Goal: Task Accomplishment & Management: Manage account settings

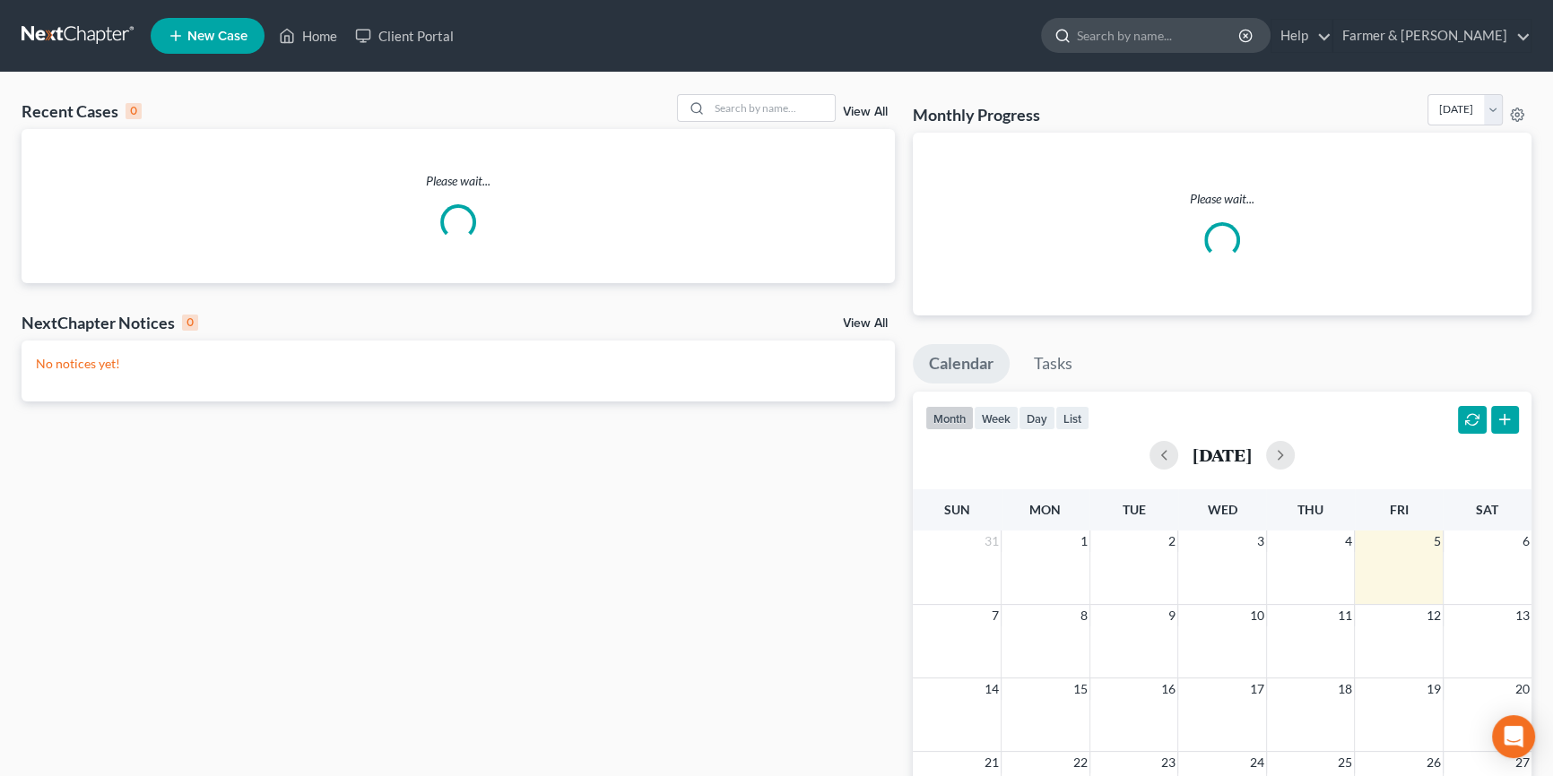
click at [1208, 33] on input "search" at bounding box center [1159, 35] width 164 height 33
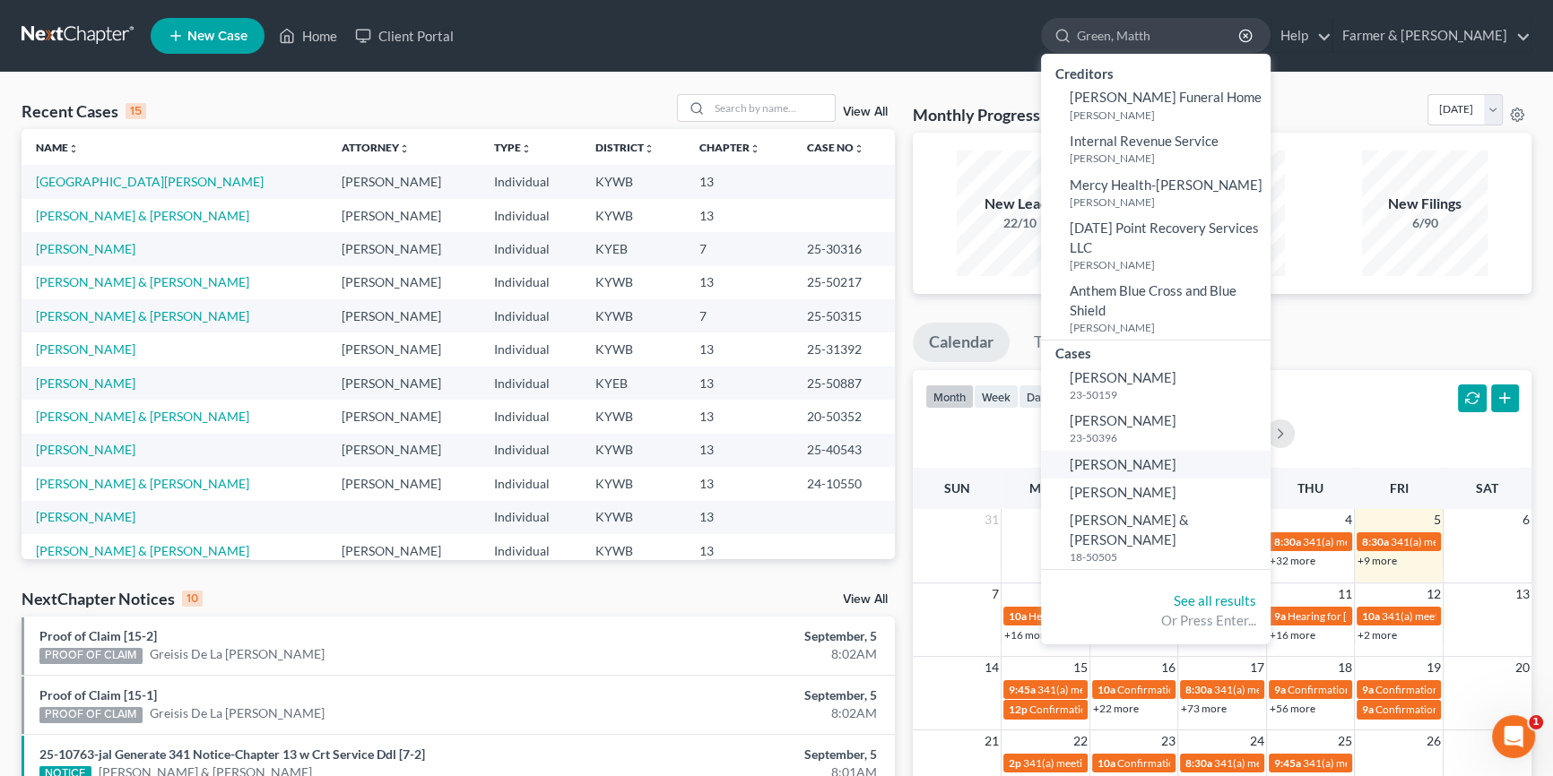
type input "Green, Matth"
click at [1176, 459] on span "[PERSON_NAME]" at bounding box center [1122, 464] width 107 height 16
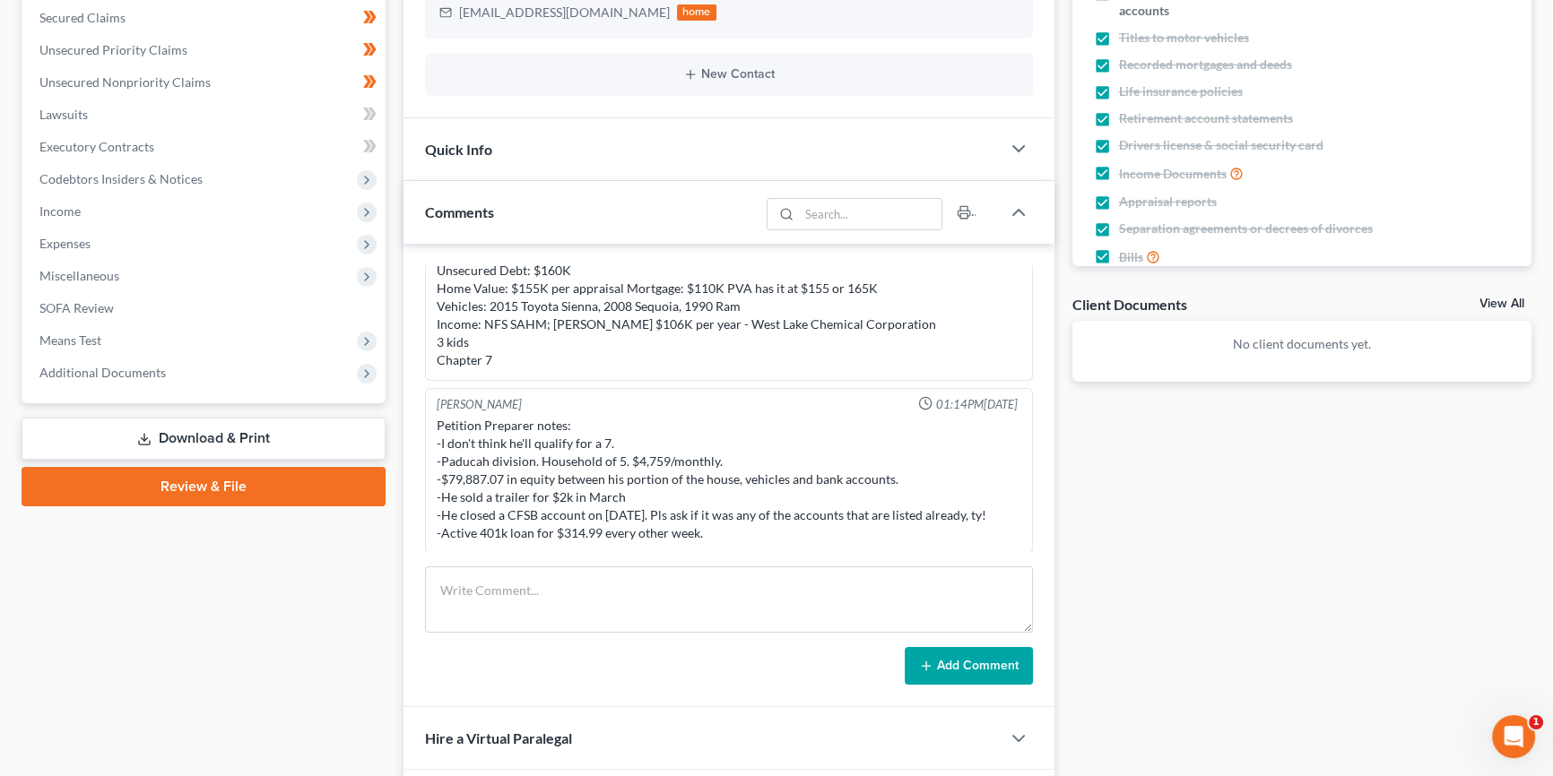
scroll to position [380, 0]
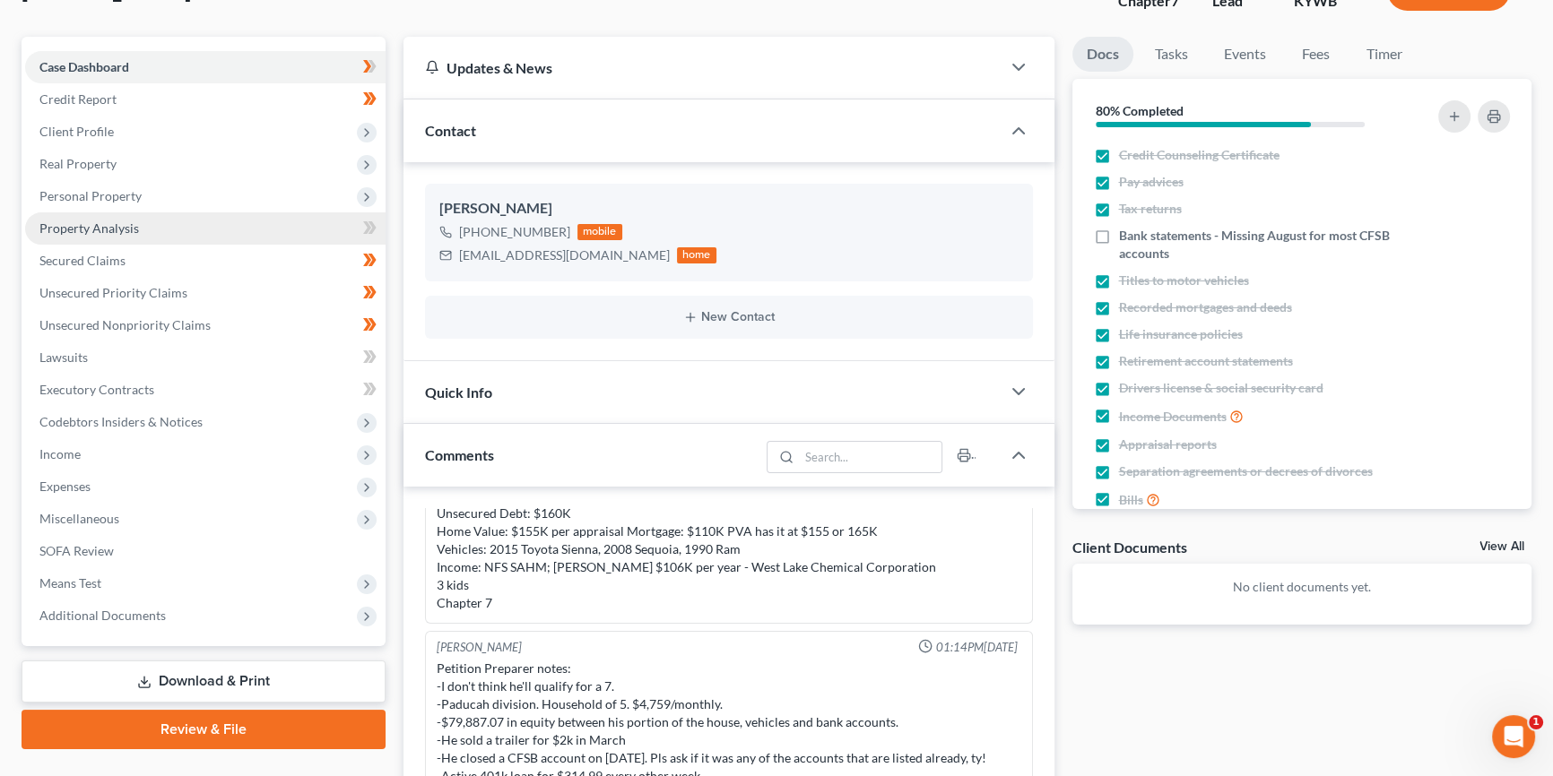
click at [170, 233] on link "Property Analysis" at bounding box center [205, 228] width 360 height 32
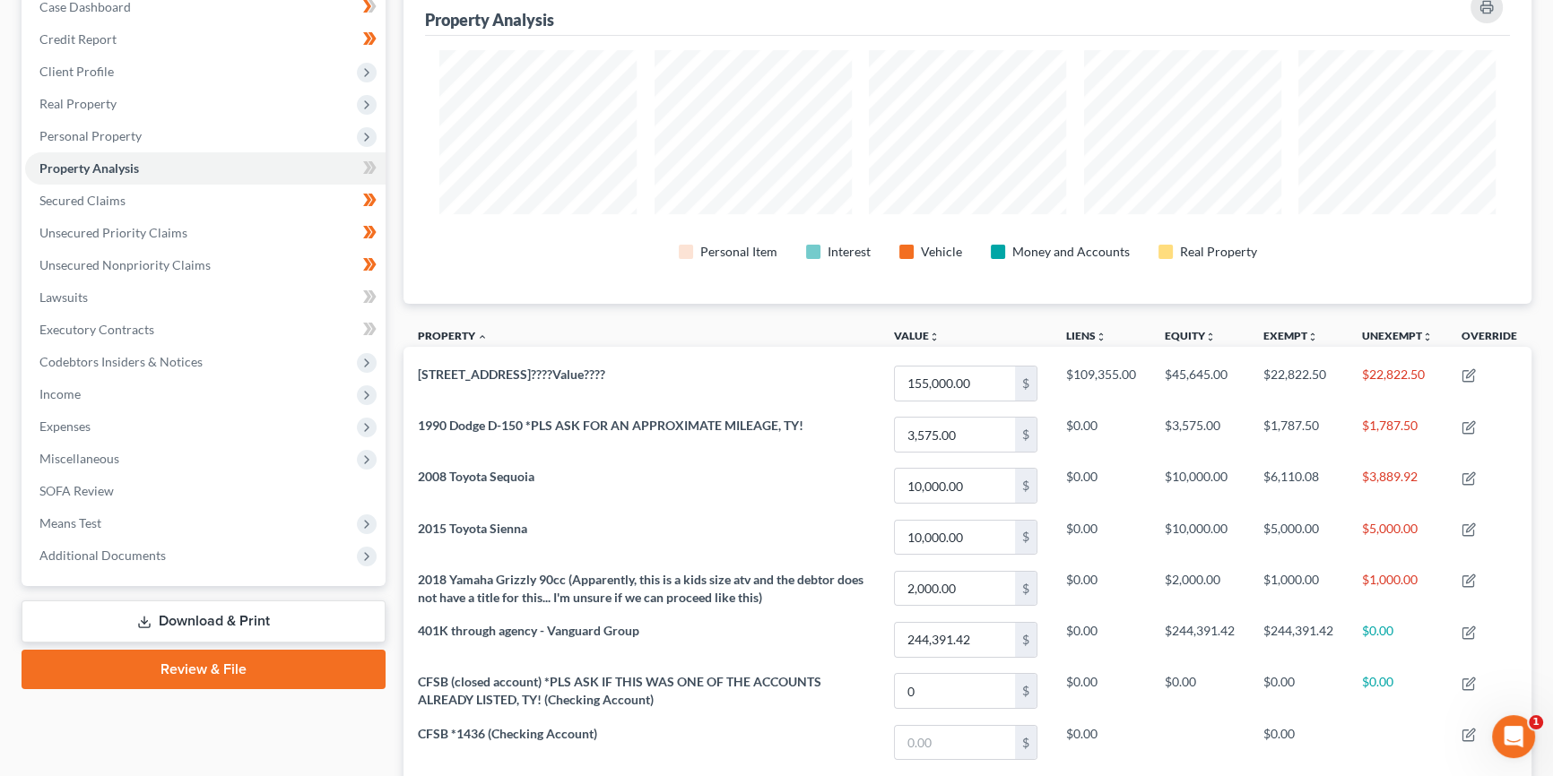
scroll to position [189, 0]
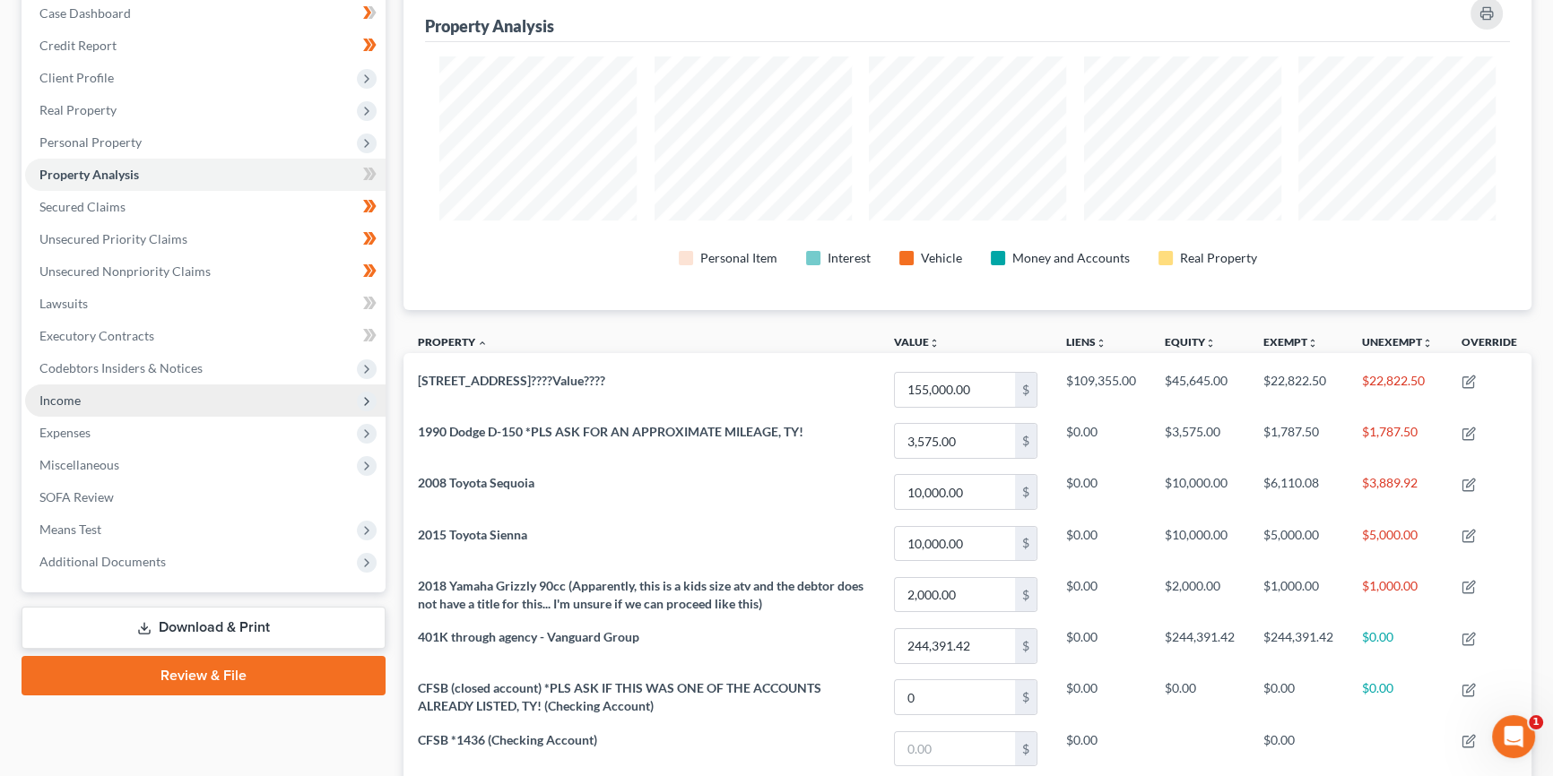
click at [58, 402] on span "Income" at bounding box center [59, 400] width 41 height 15
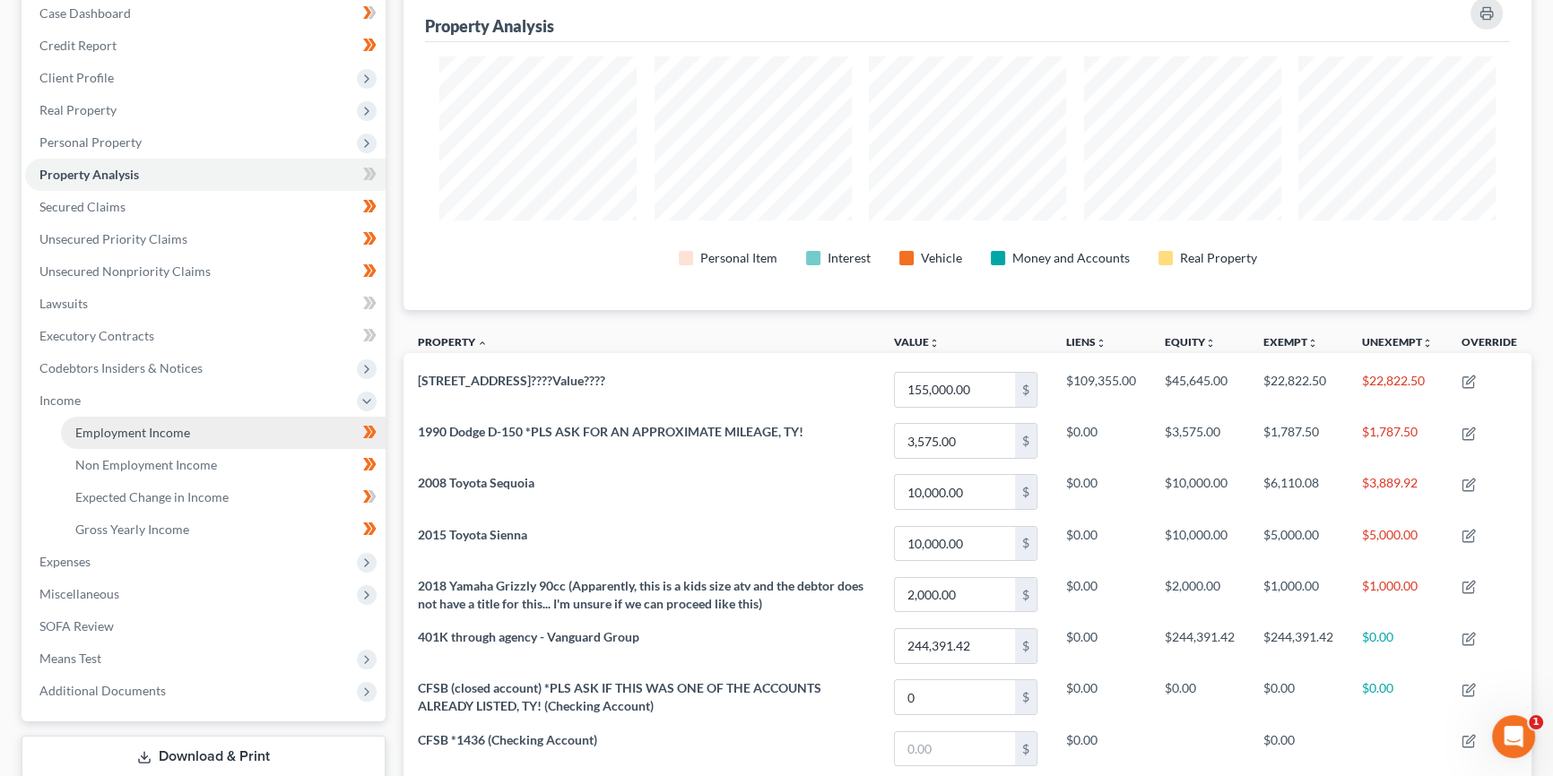
click at [117, 426] on span "Employment Income" at bounding box center [132, 432] width 115 height 15
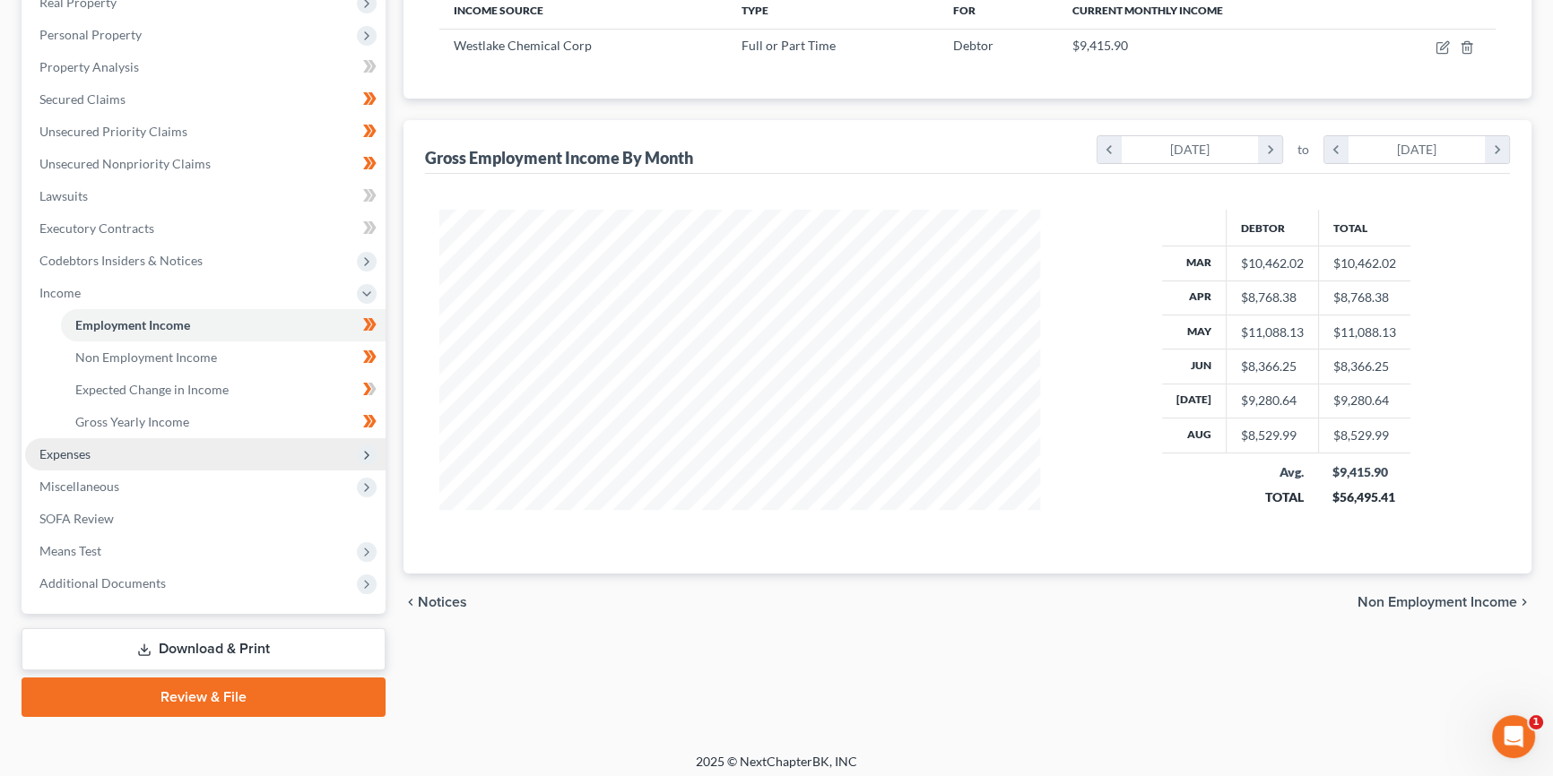
scroll to position [299, 0]
click at [83, 452] on span "Expenses" at bounding box center [64, 452] width 51 height 15
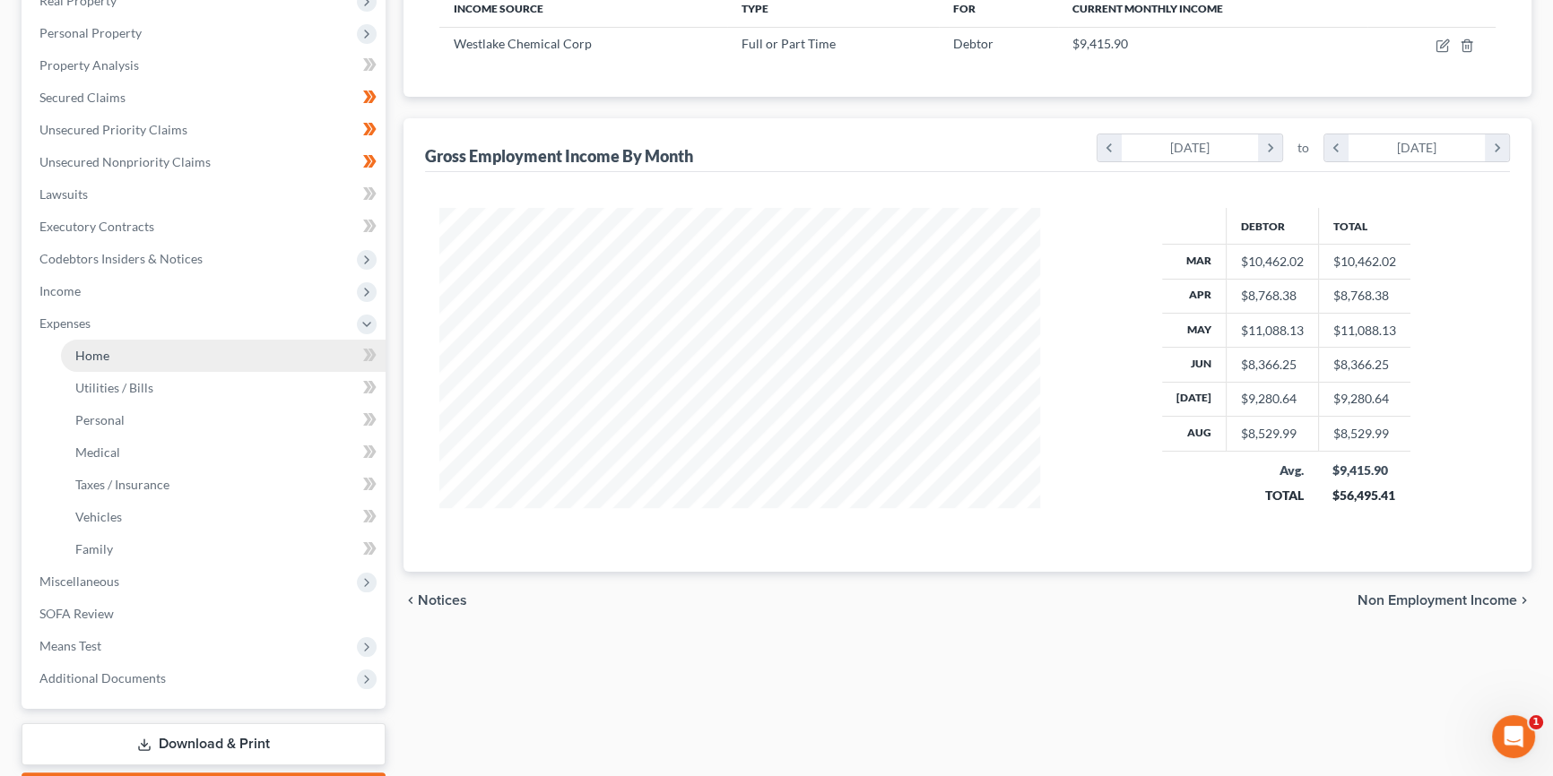
click at [118, 350] on link "Home" at bounding box center [223, 356] width 325 height 32
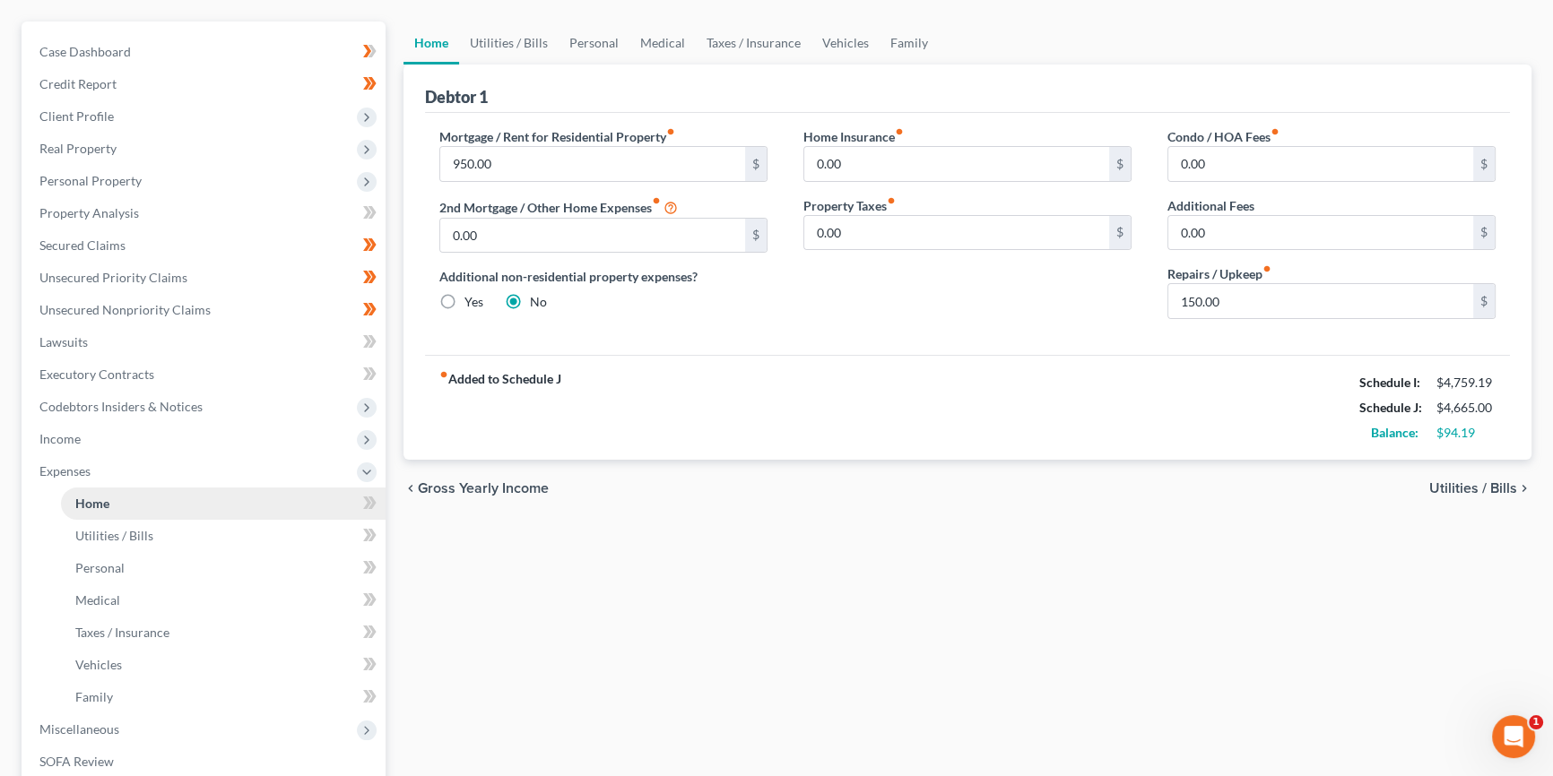
scroll to position [162, 0]
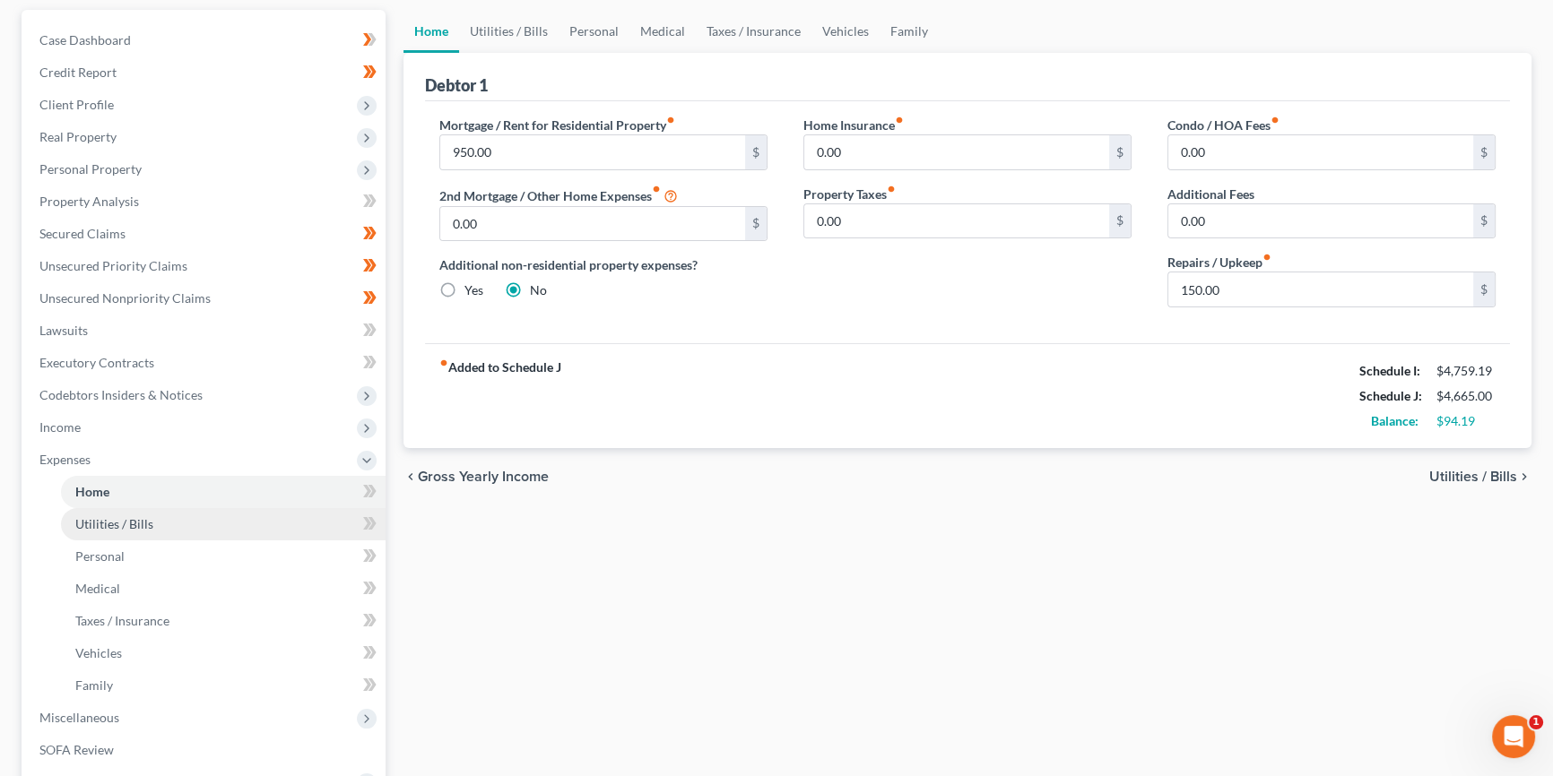
click at [144, 518] on span "Utilities / Bills" at bounding box center [114, 523] width 78 height 15
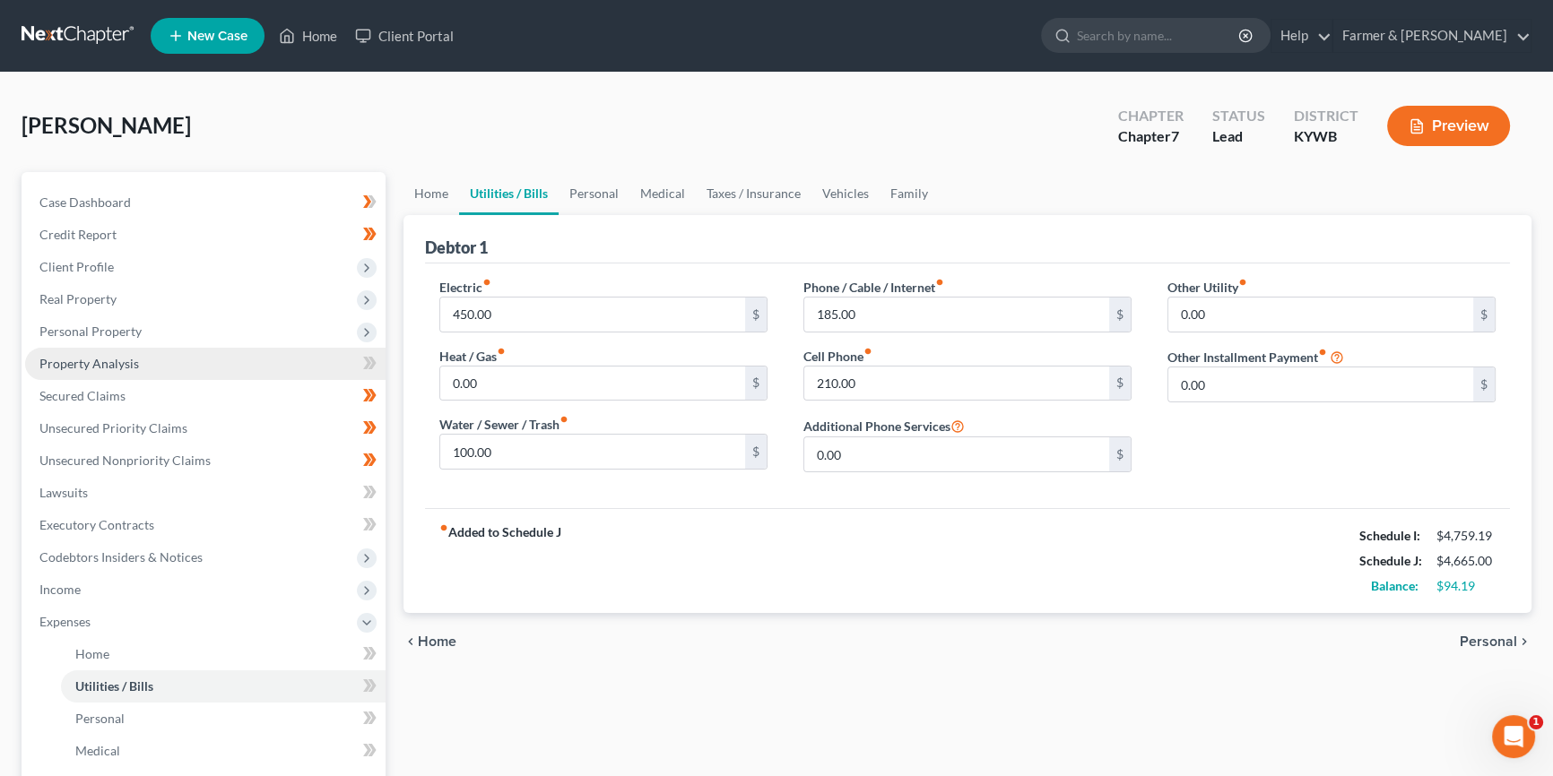
click at [117, 359] on span "Property Analysis" at bounding box center [89, 363] width 100 height 15
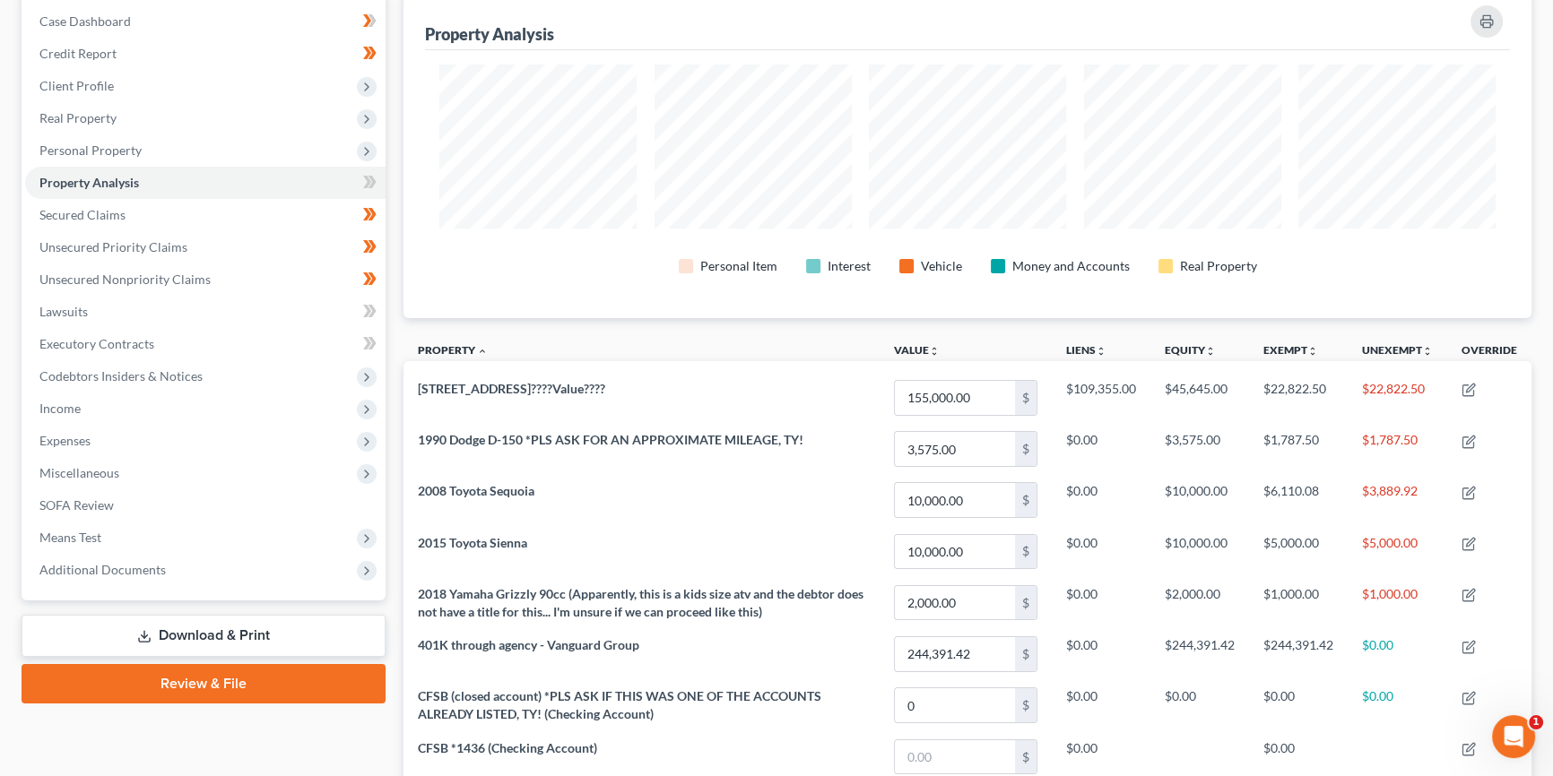
scroll to position [151, 0]
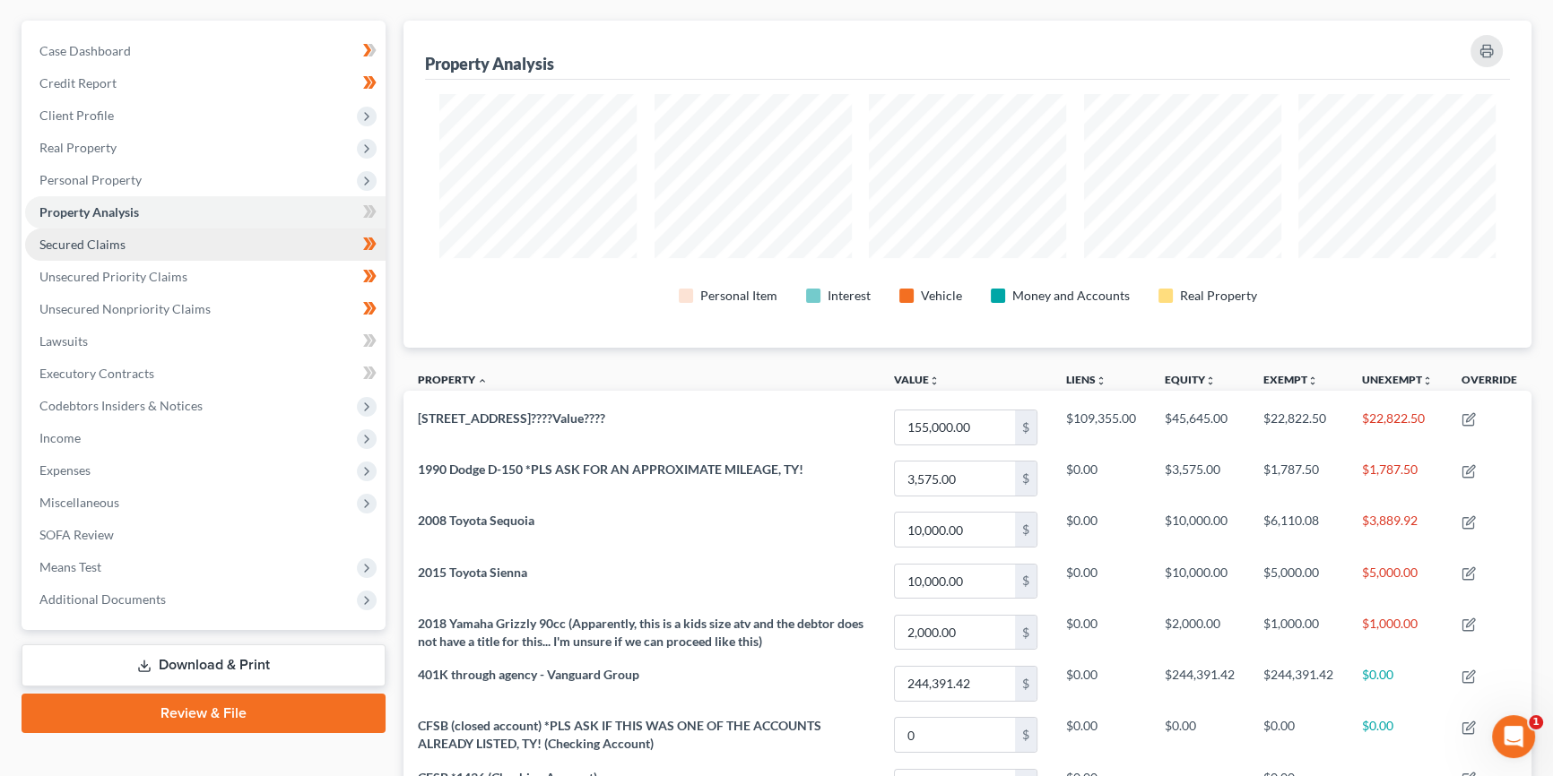
click at [96, 238] on span "Secured Claims" at bounding box center [82, 244] width 86 height 15
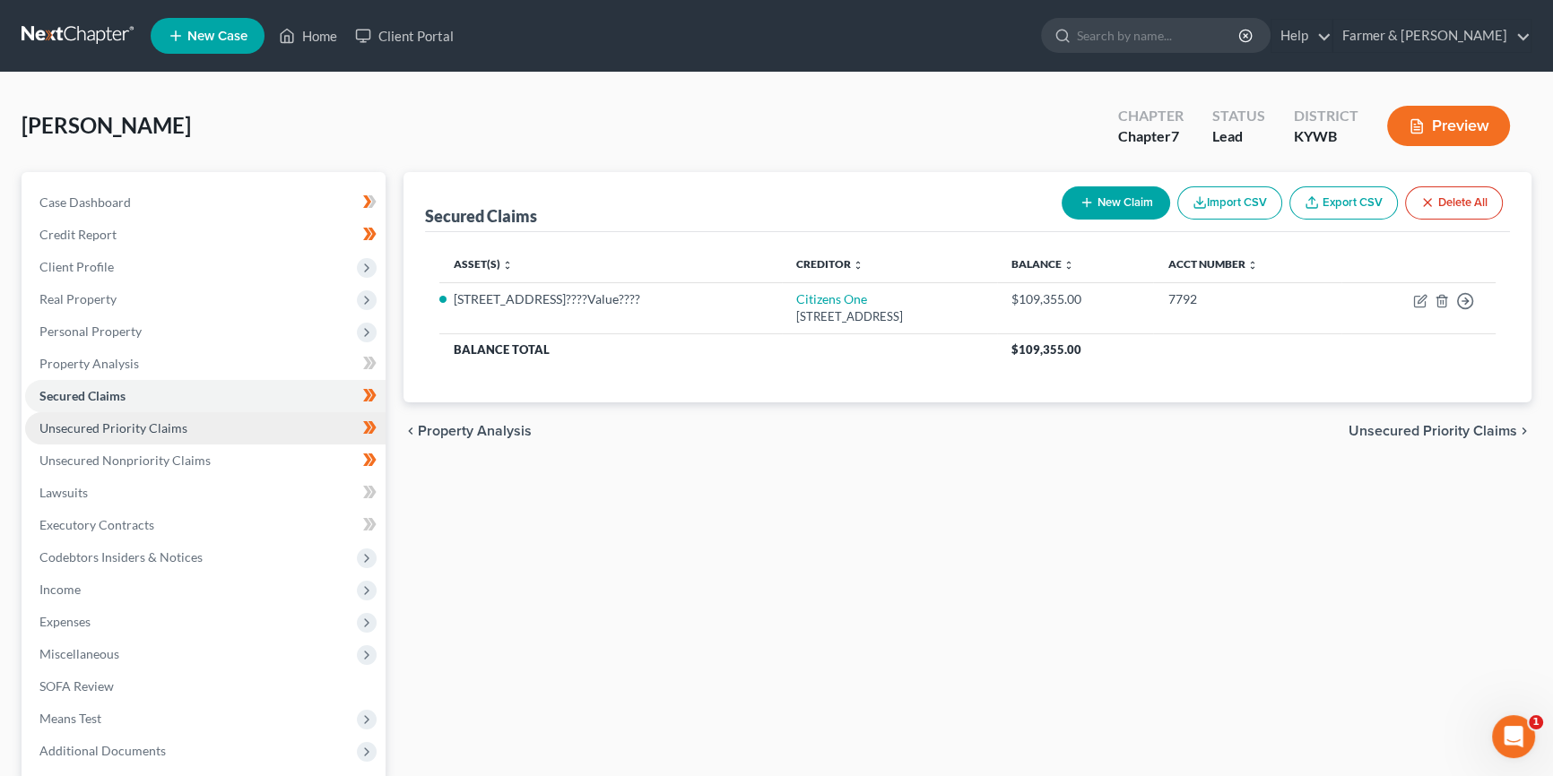
click at [128, 434] on link "Unsecured Priority Claims" at bounding box center [205, 428] width 360 height 32
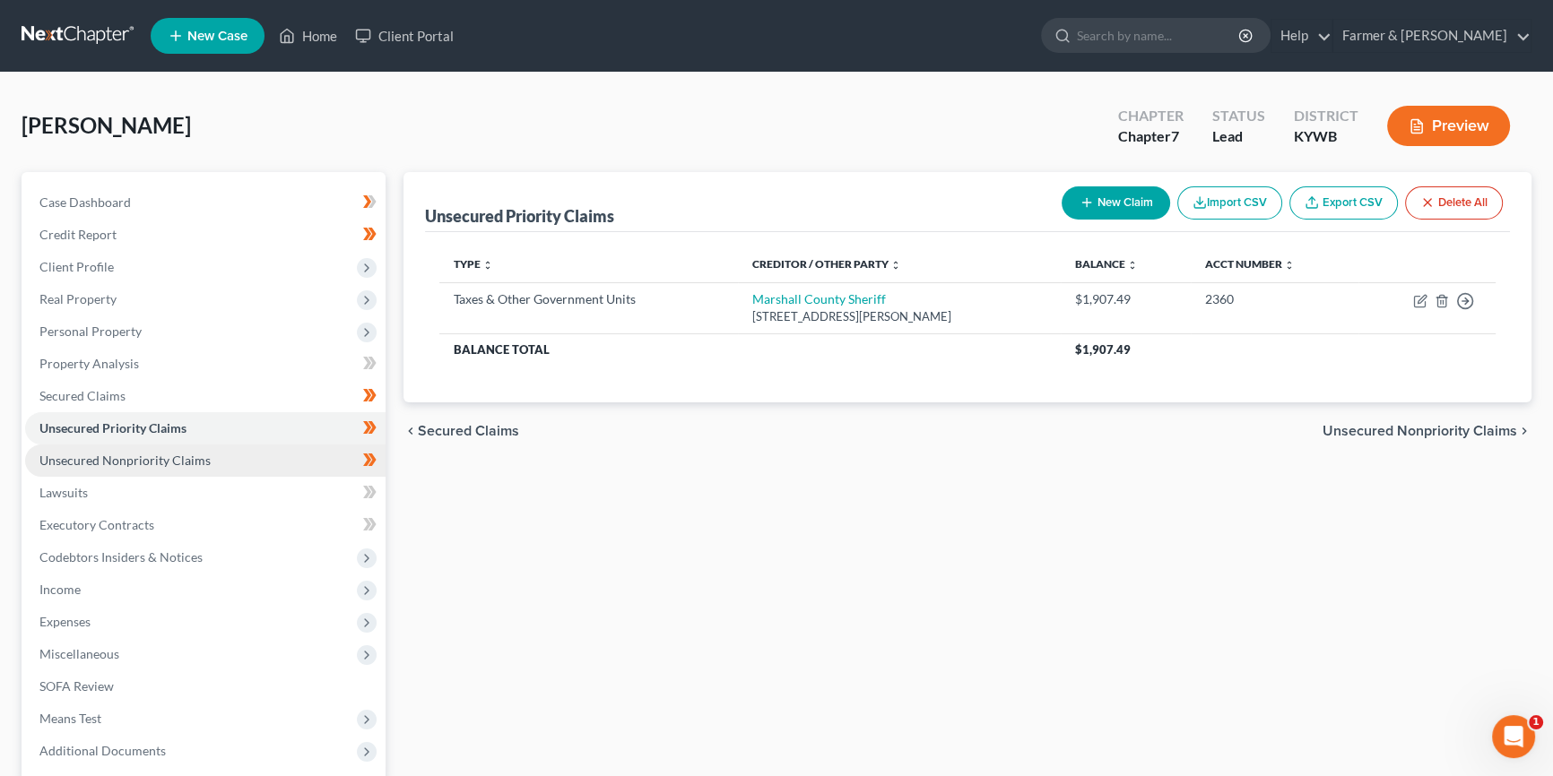
click at [128, 460] on span "Unsecured Nonpriority Claims" at bounding box center [124, 460] width 171 height 15
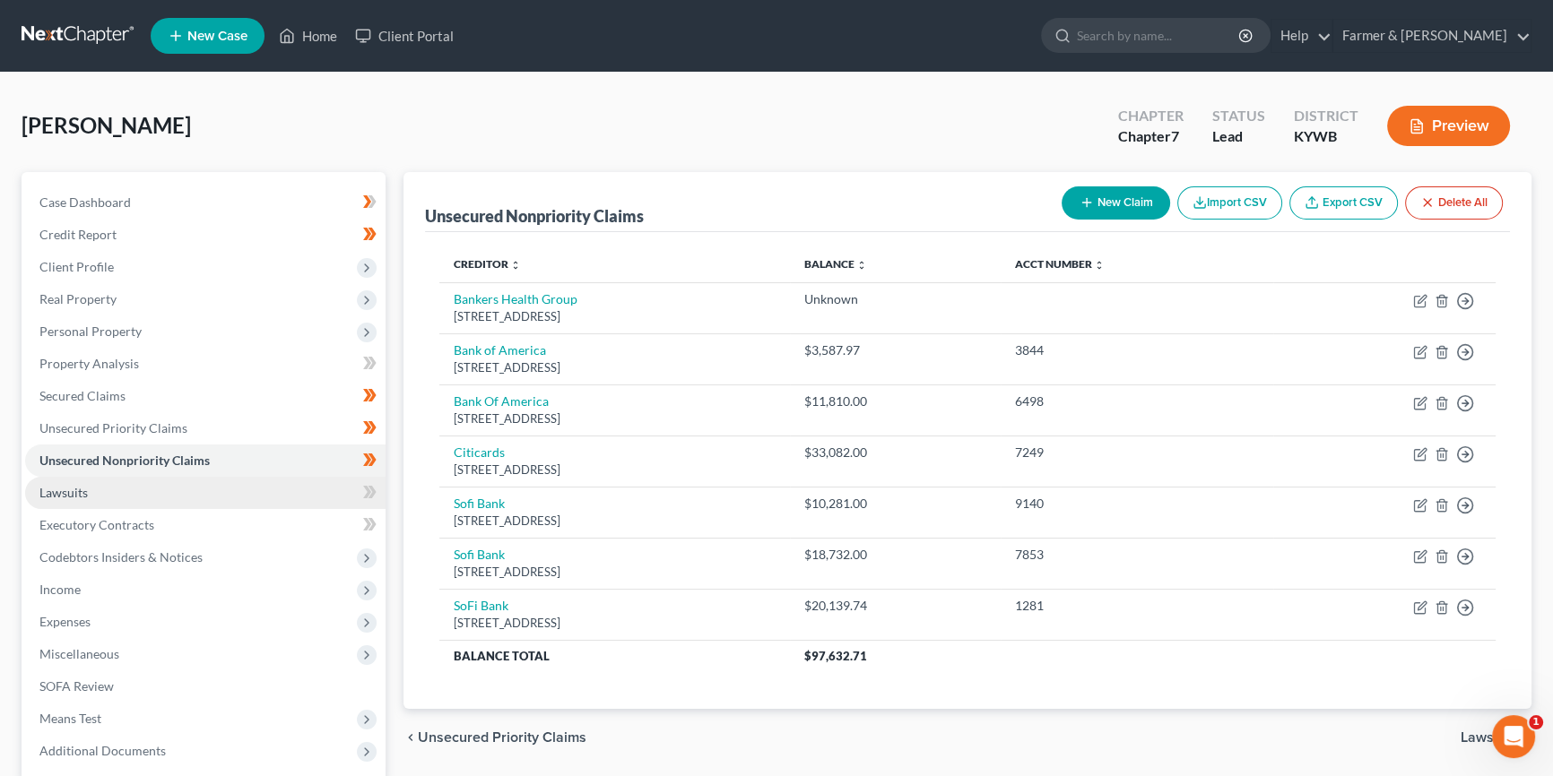
click at [67, 489] on span "Lawsuits" at bounding box center [63, 492] width 48 height 15
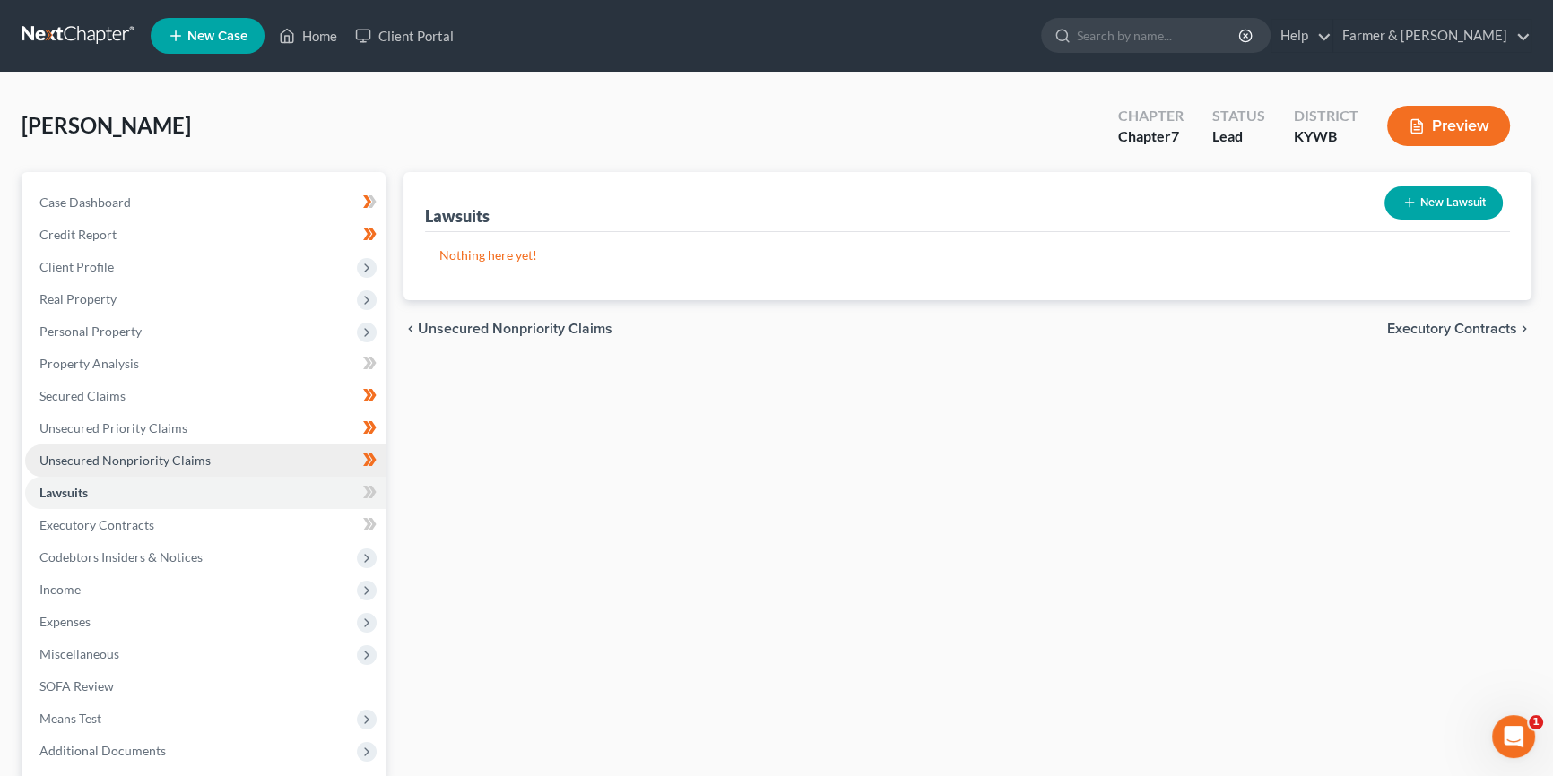
click at [130, 453] on span "Unsecured Nonpriority Claims" at bounding box center [124, 460] width 171 height 15
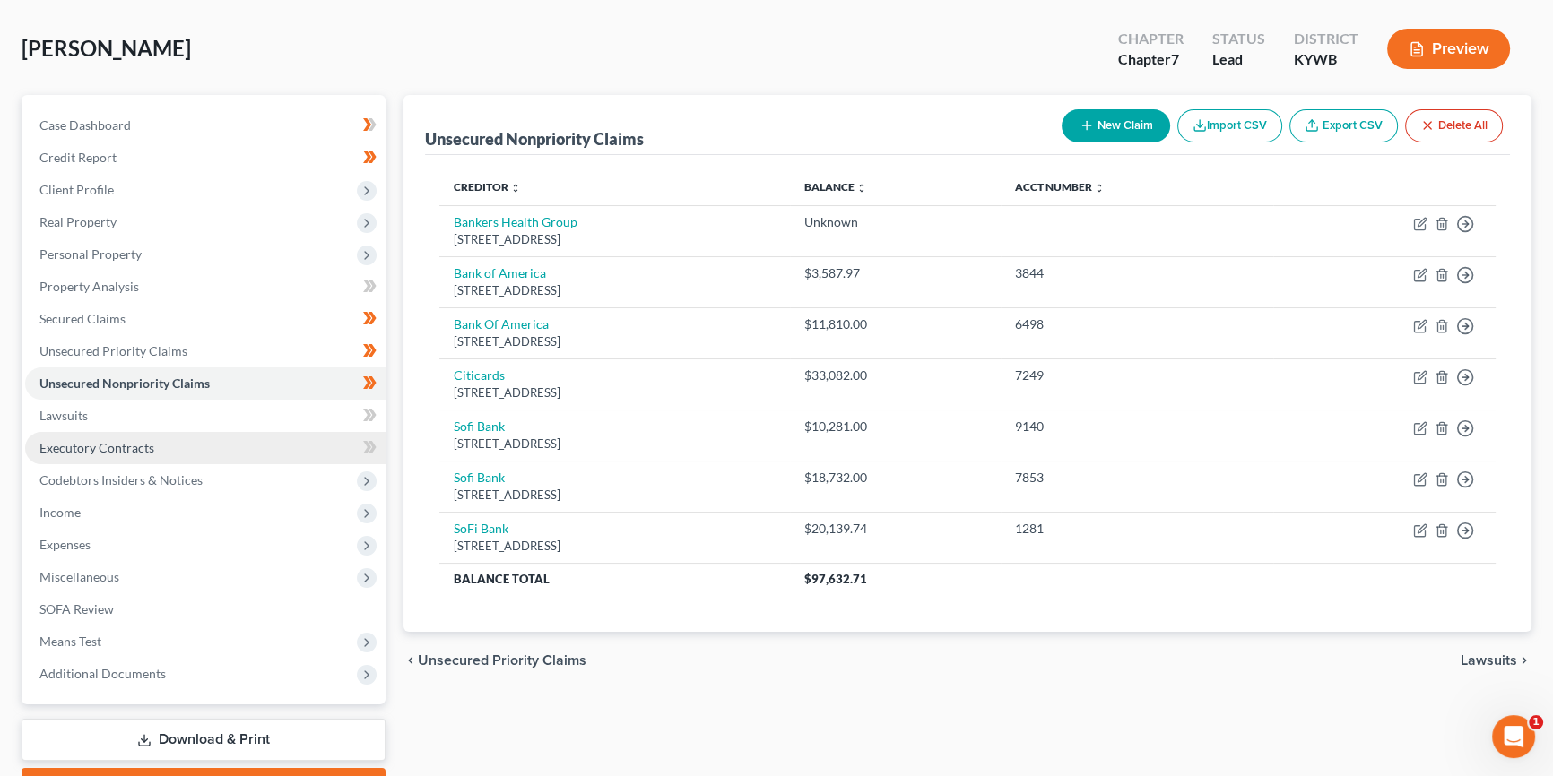
scroll to position [81, 0]
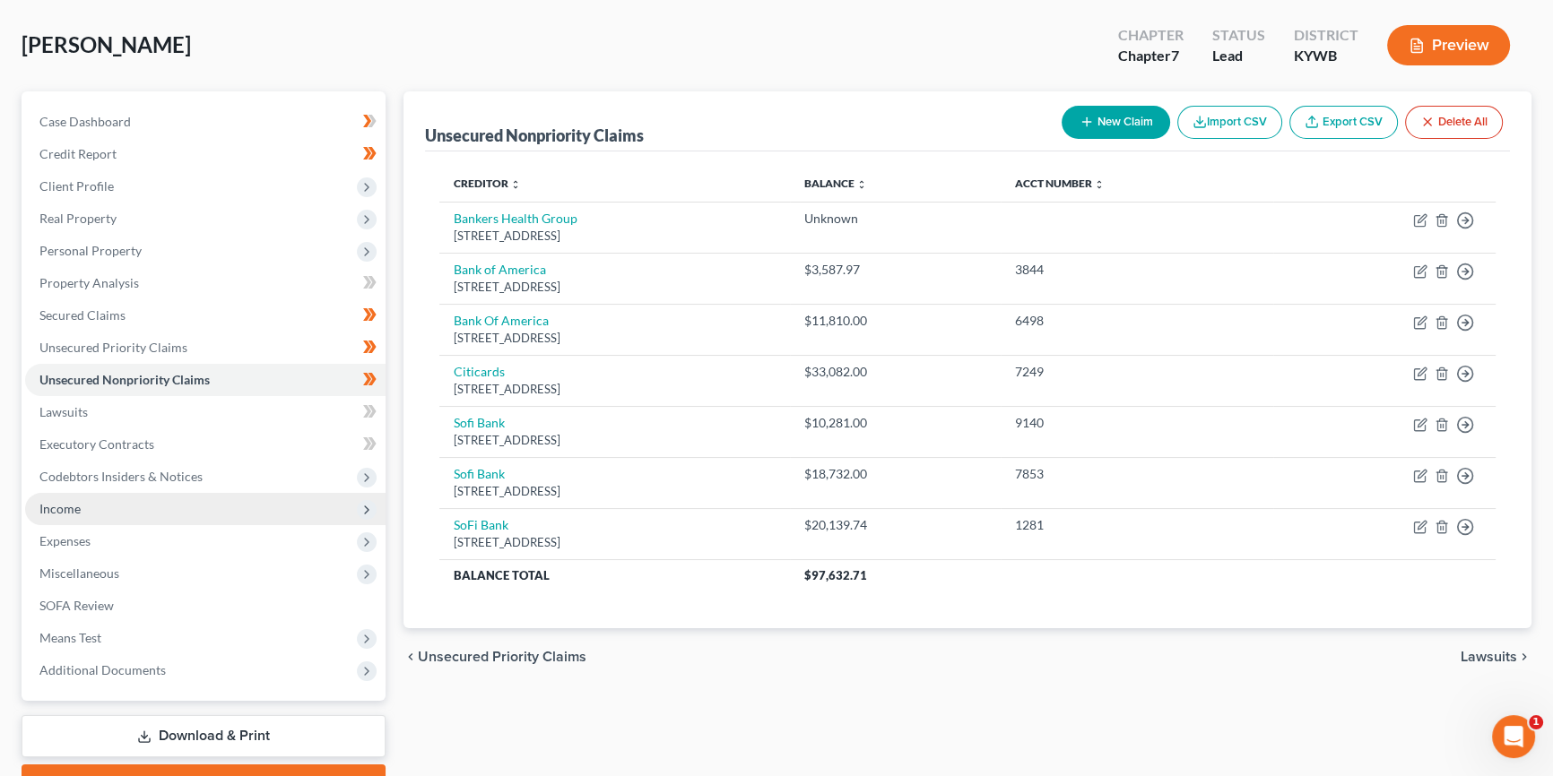
click at [72, 507] on span "Income" at bounding box center [59, 508] width 41 height 15
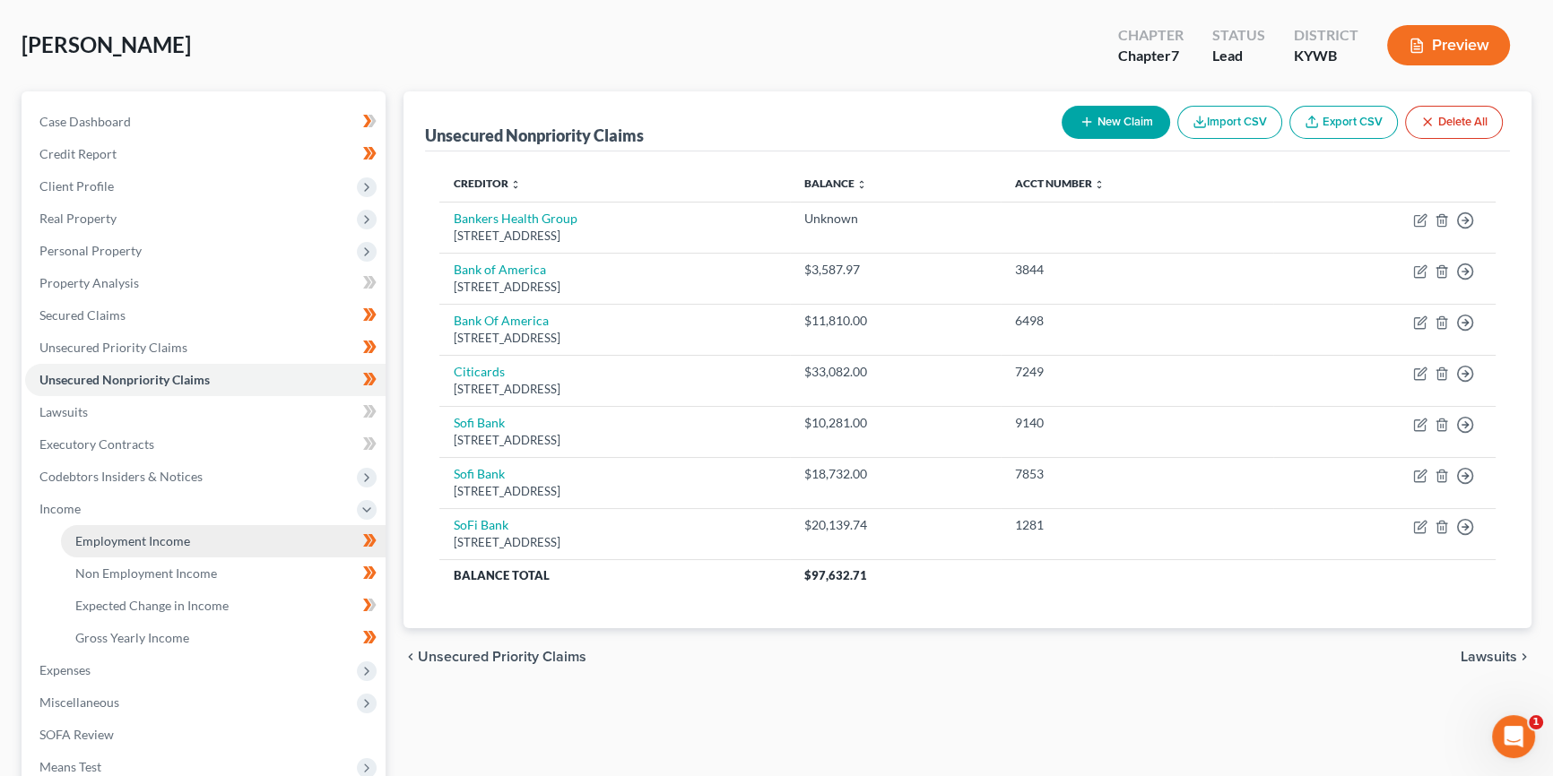
click at [120, 537] on span "Employment Income" at bounding box center [132, 540] width 115 height 15
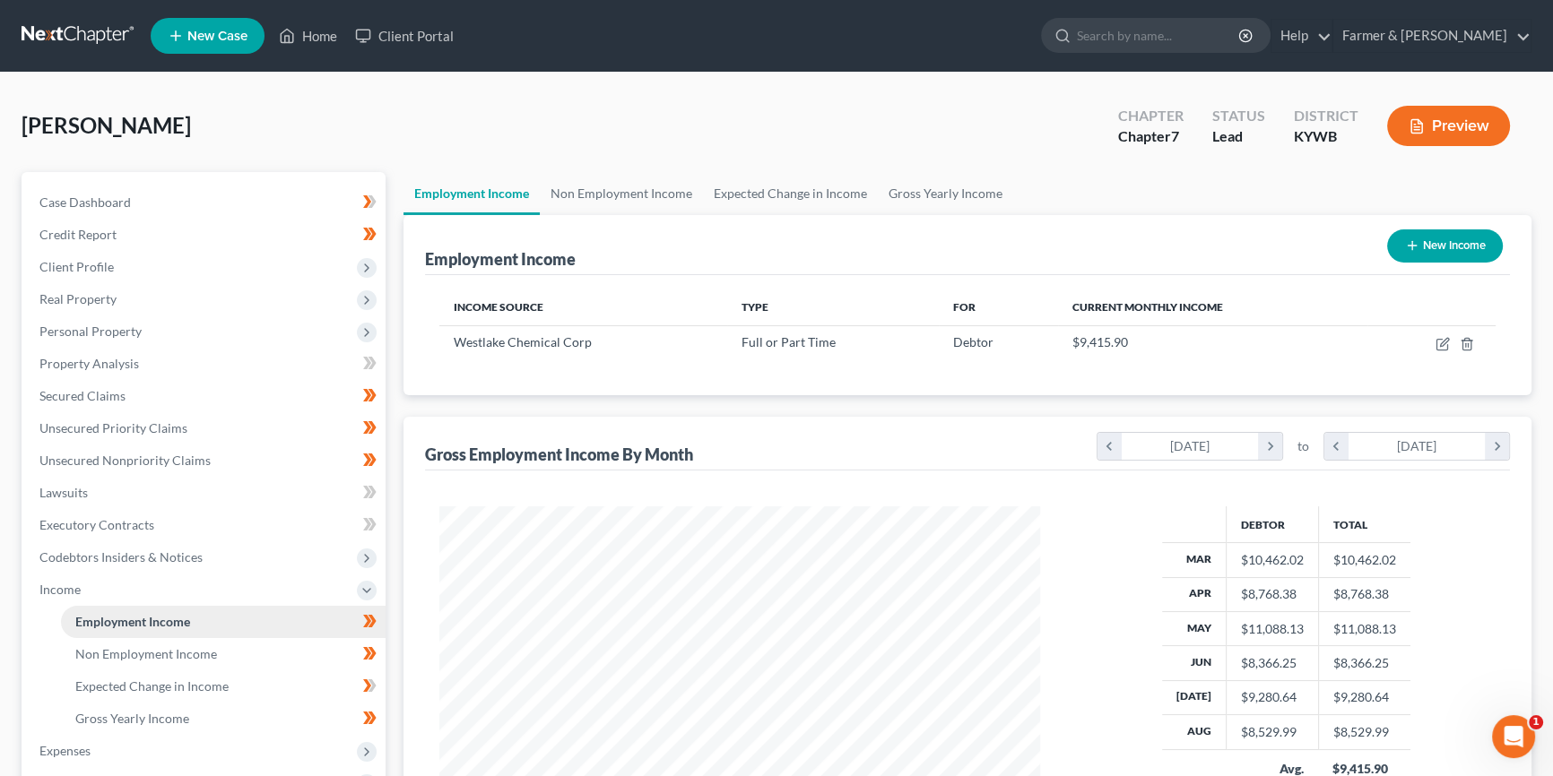
scroll to position [321, 636]
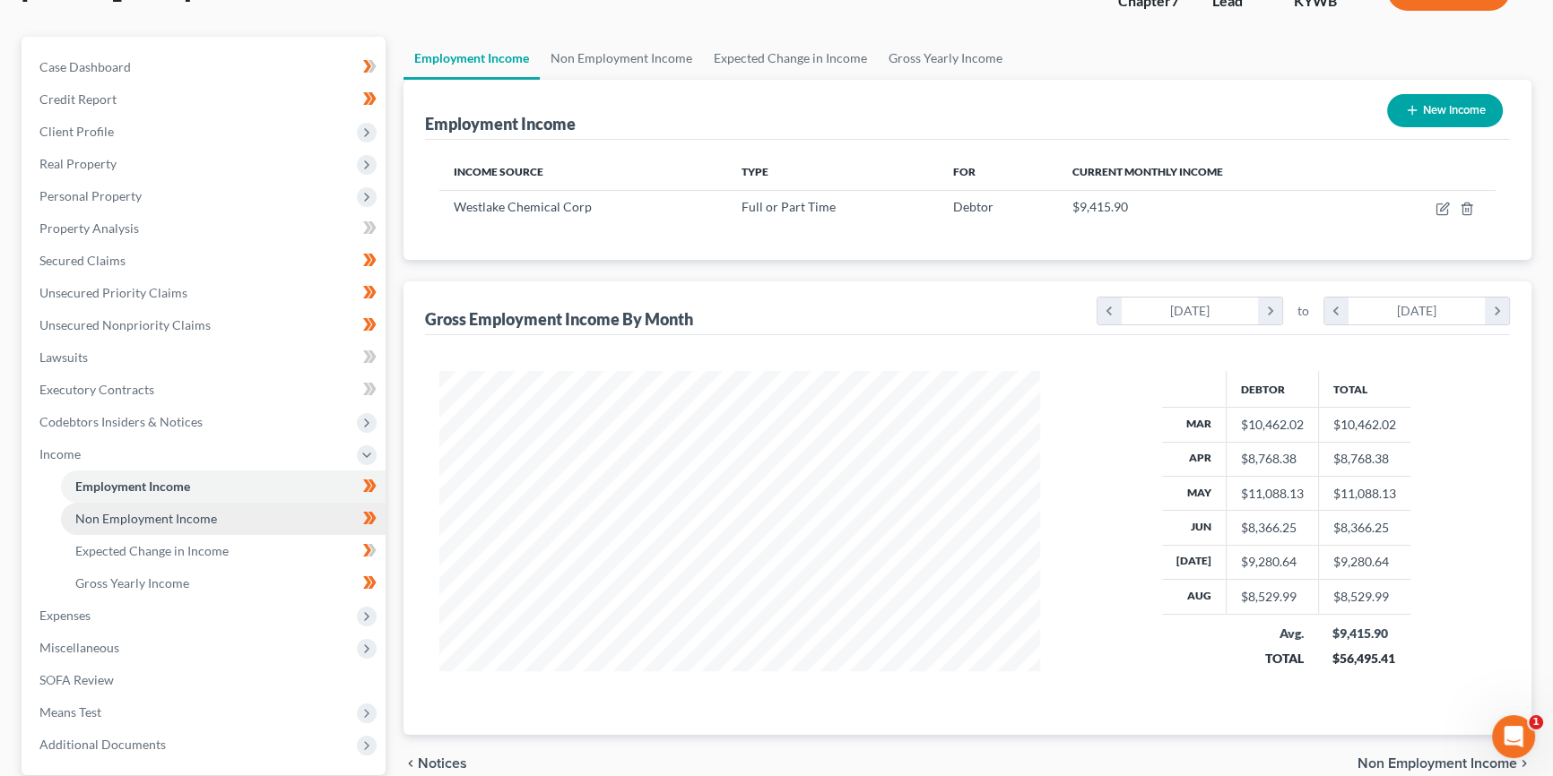
click at [143, 511] on span "Non Employment Income" at bounding box center [146, 518] width 142 height 15
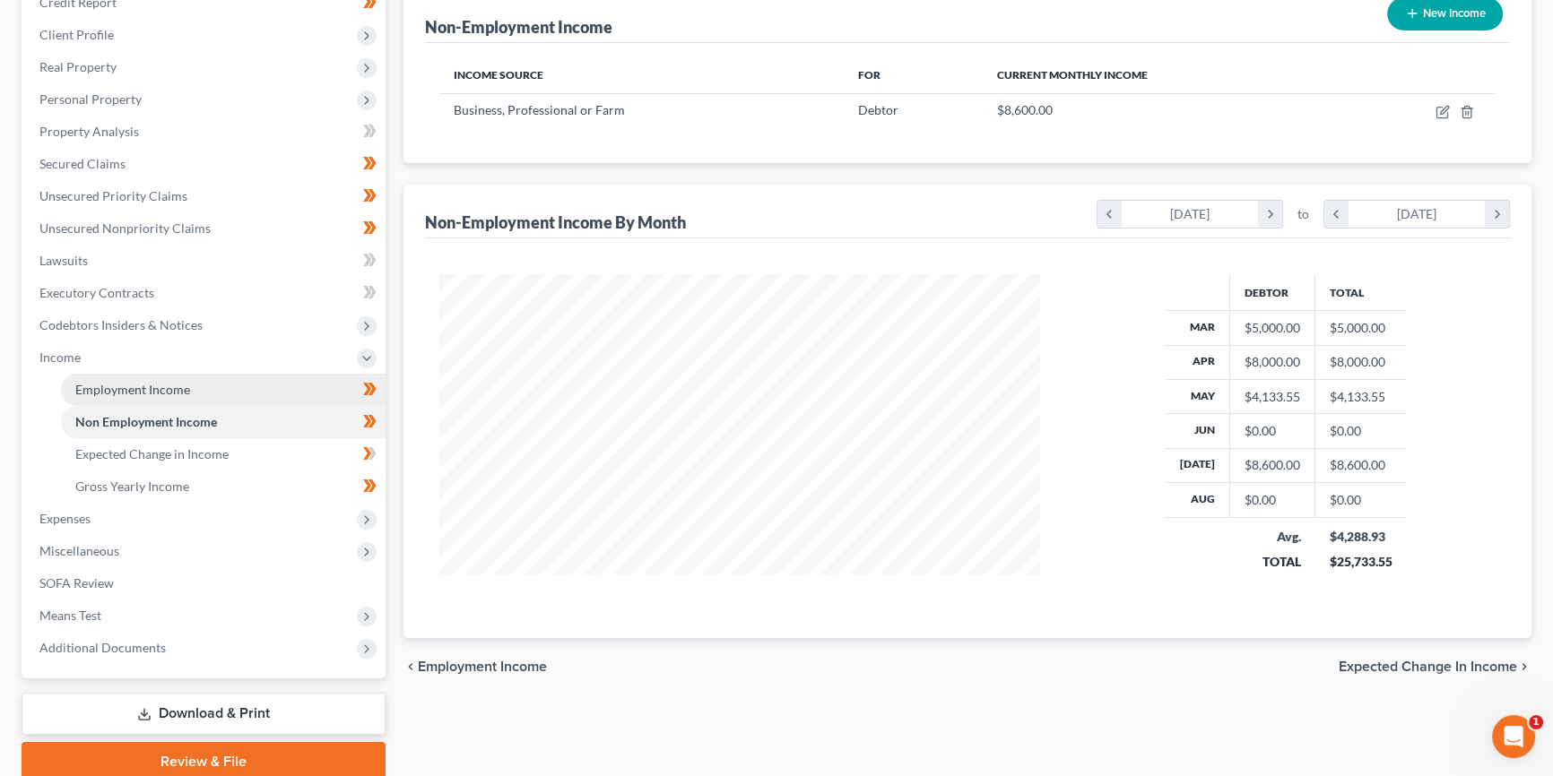
scroll to position [244, 0]
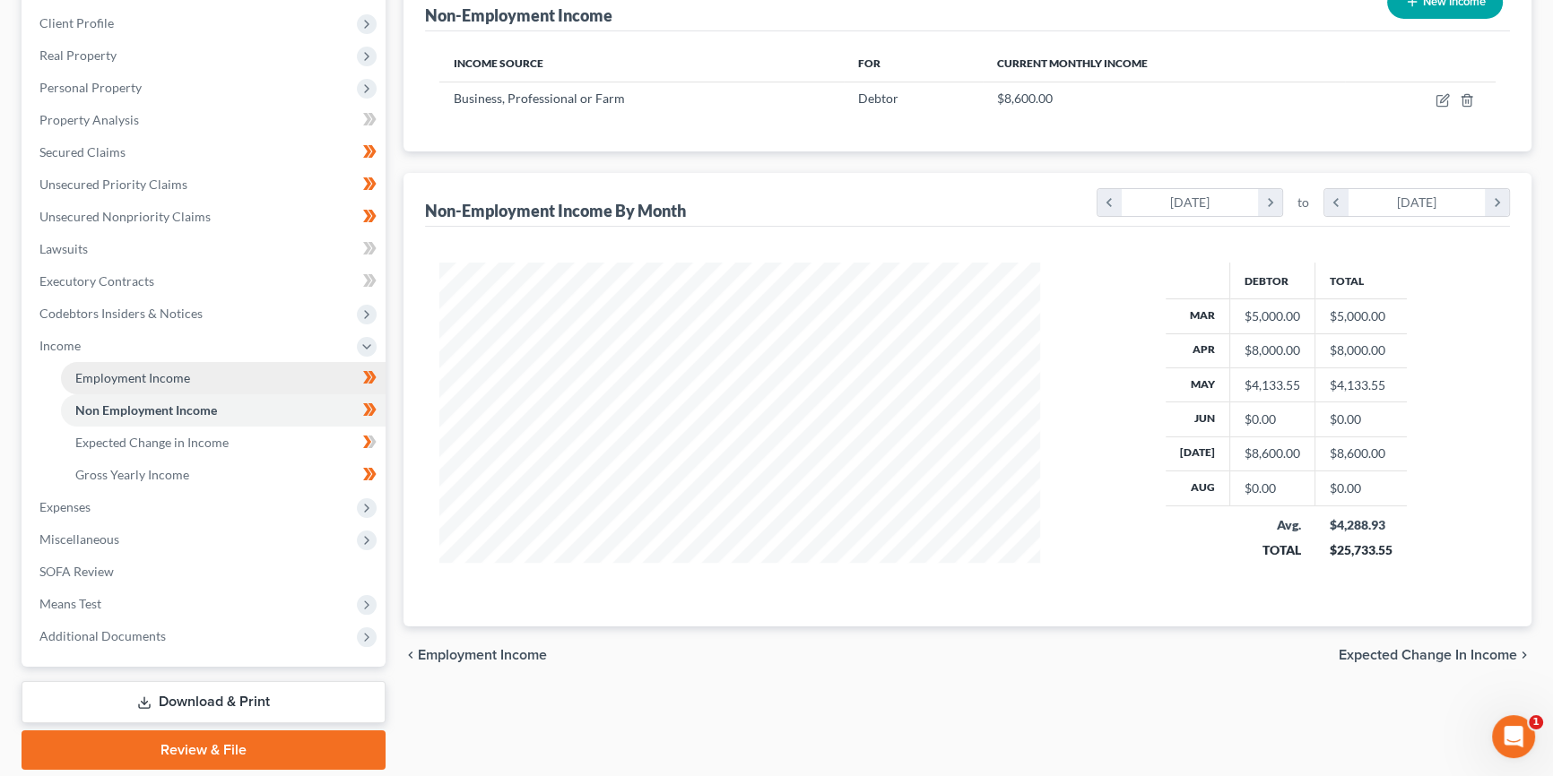
click at [163, 370] on span "Employment Income" at bounding box center [132, 377] width 115 height 15
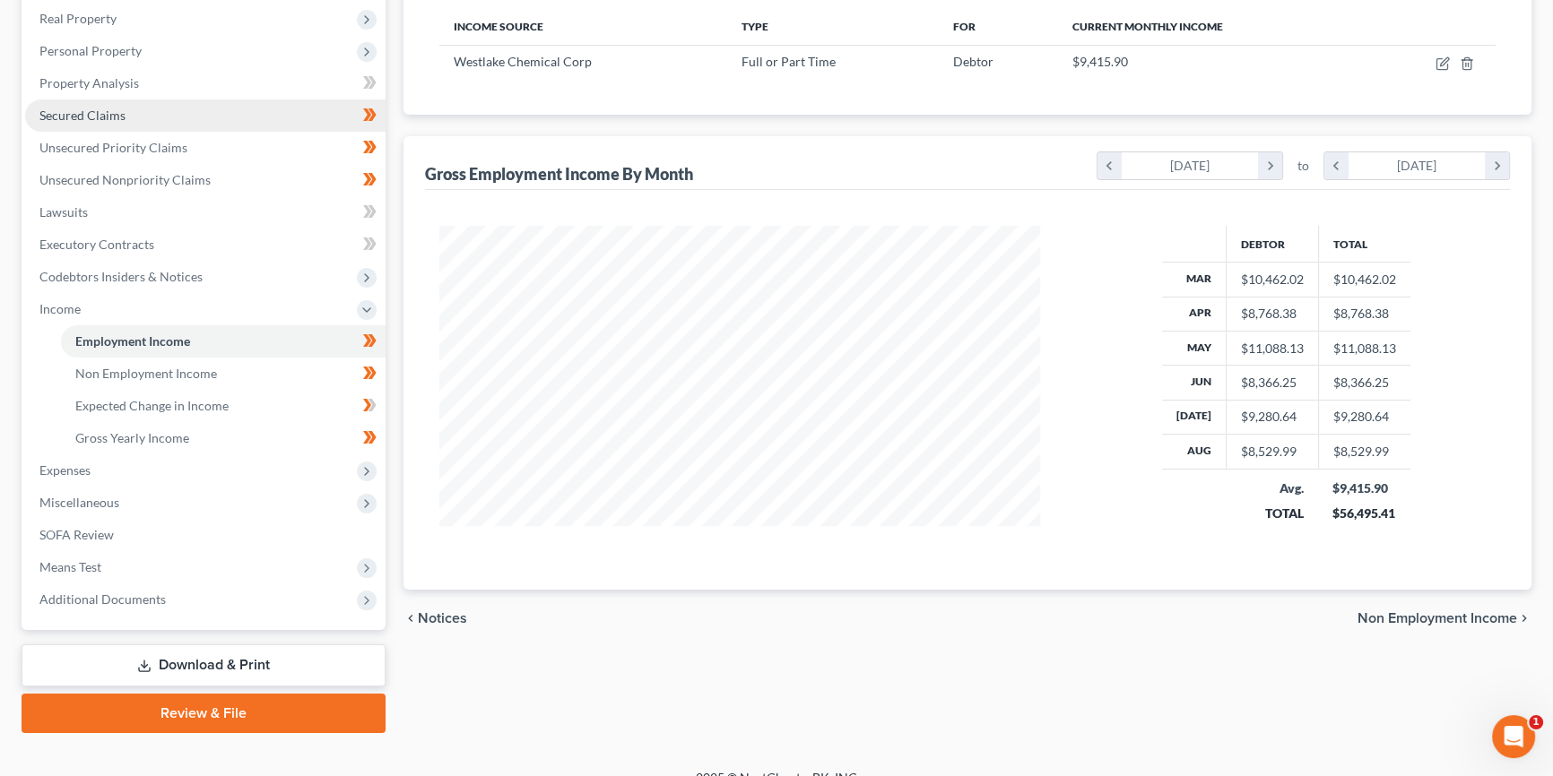
scroll to position [303, 0]
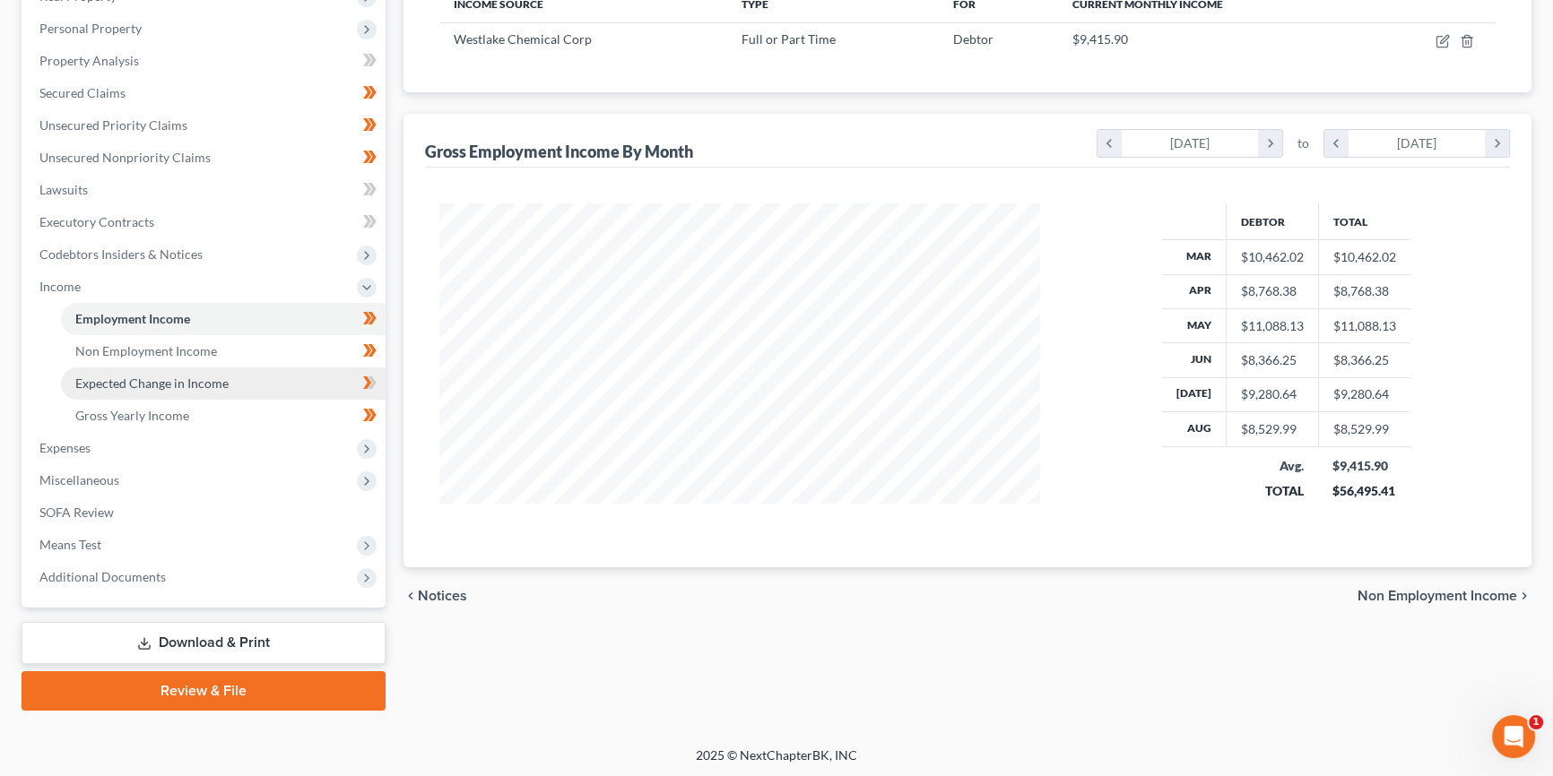
click at [186, 385] on span "Expected Change in Income" at bounding box center [151, 383] width 153 height 15
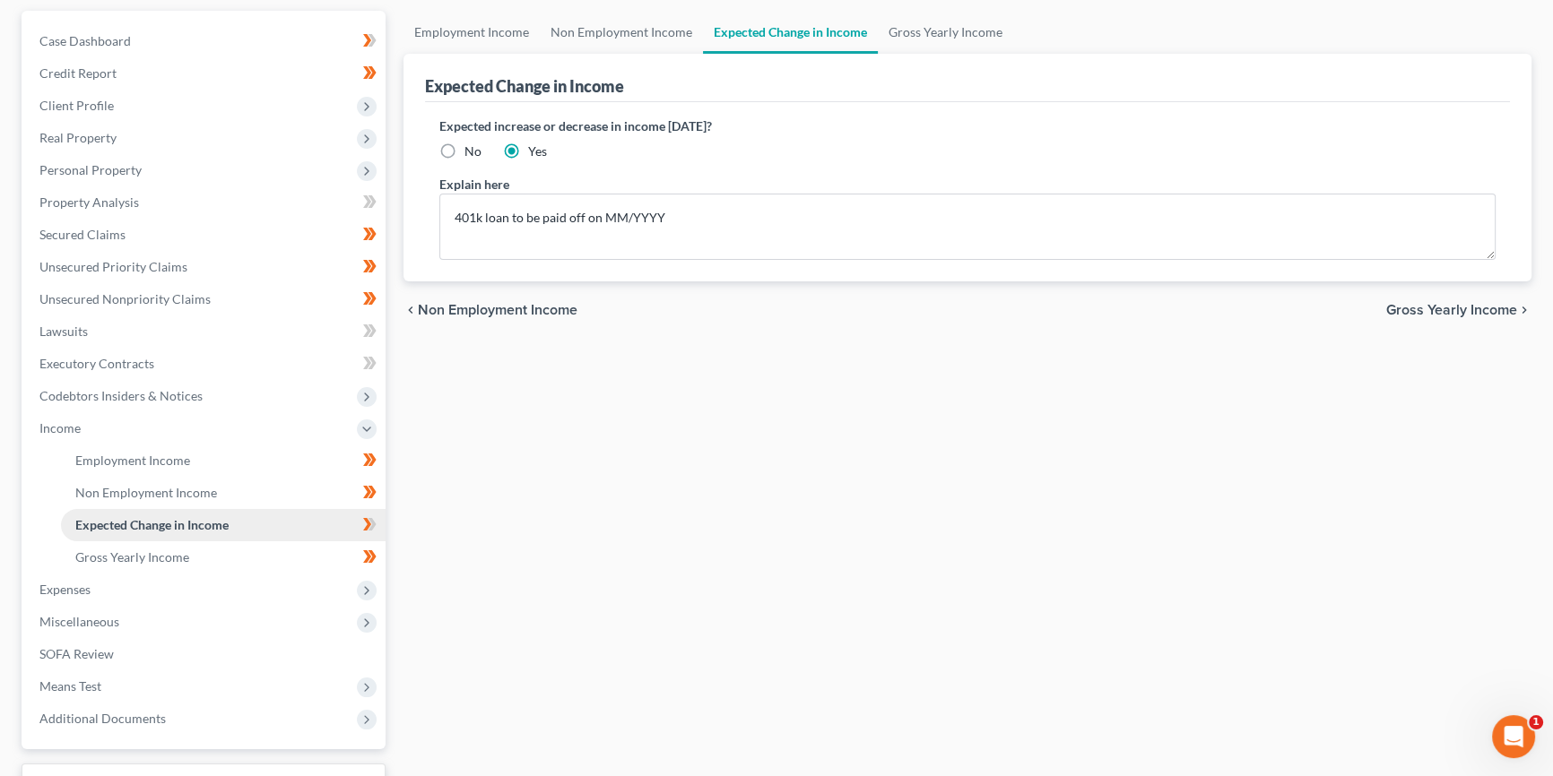
scroll to position [162, 0]
click at [152, 556] on span "Gross Yearly Income" at bounding box center [132, 556] width 114 height 15
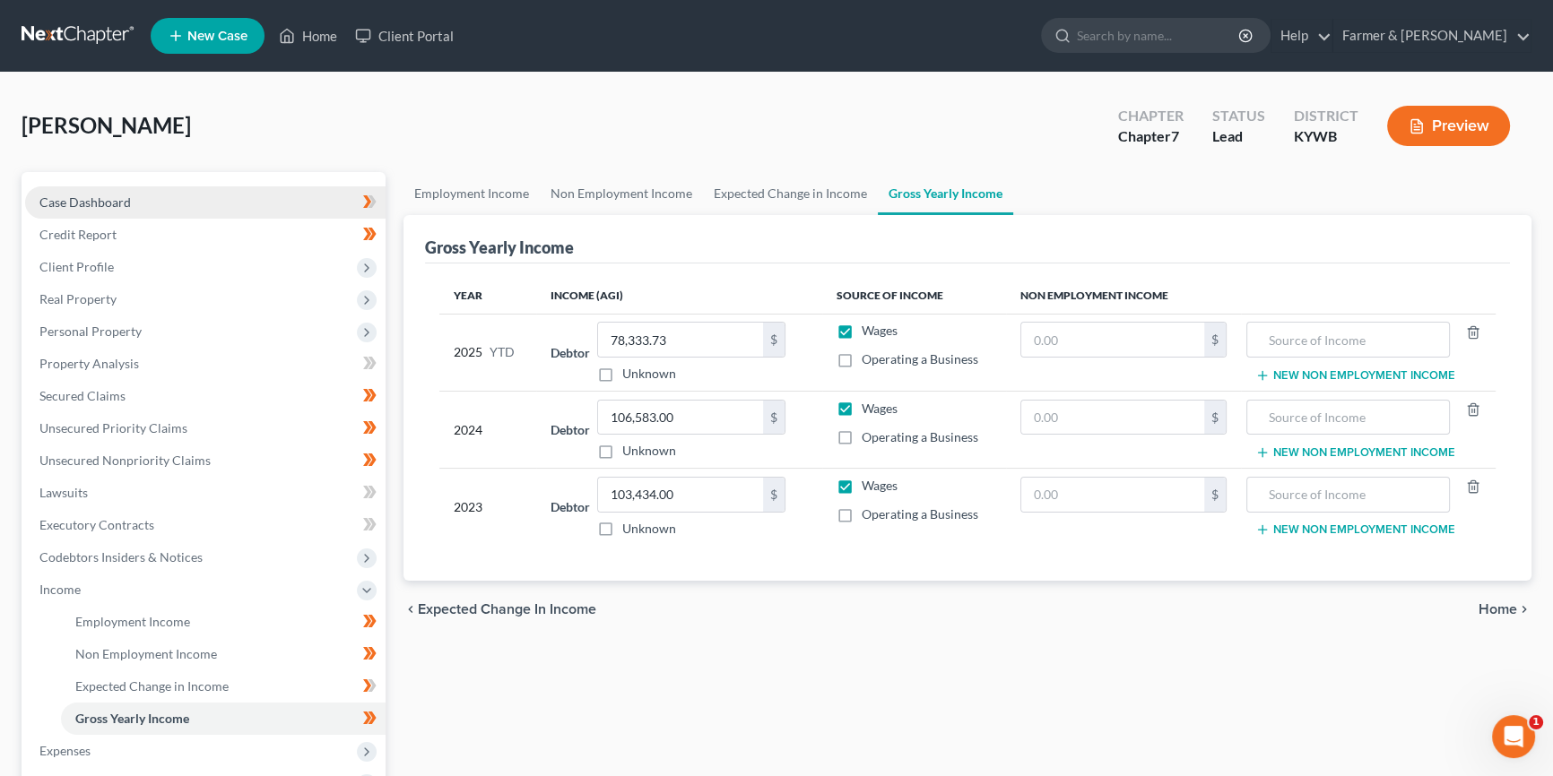
click at [107, 201] on span "Case Dashboard" at bounding box center [84, 202] width 91 height 15
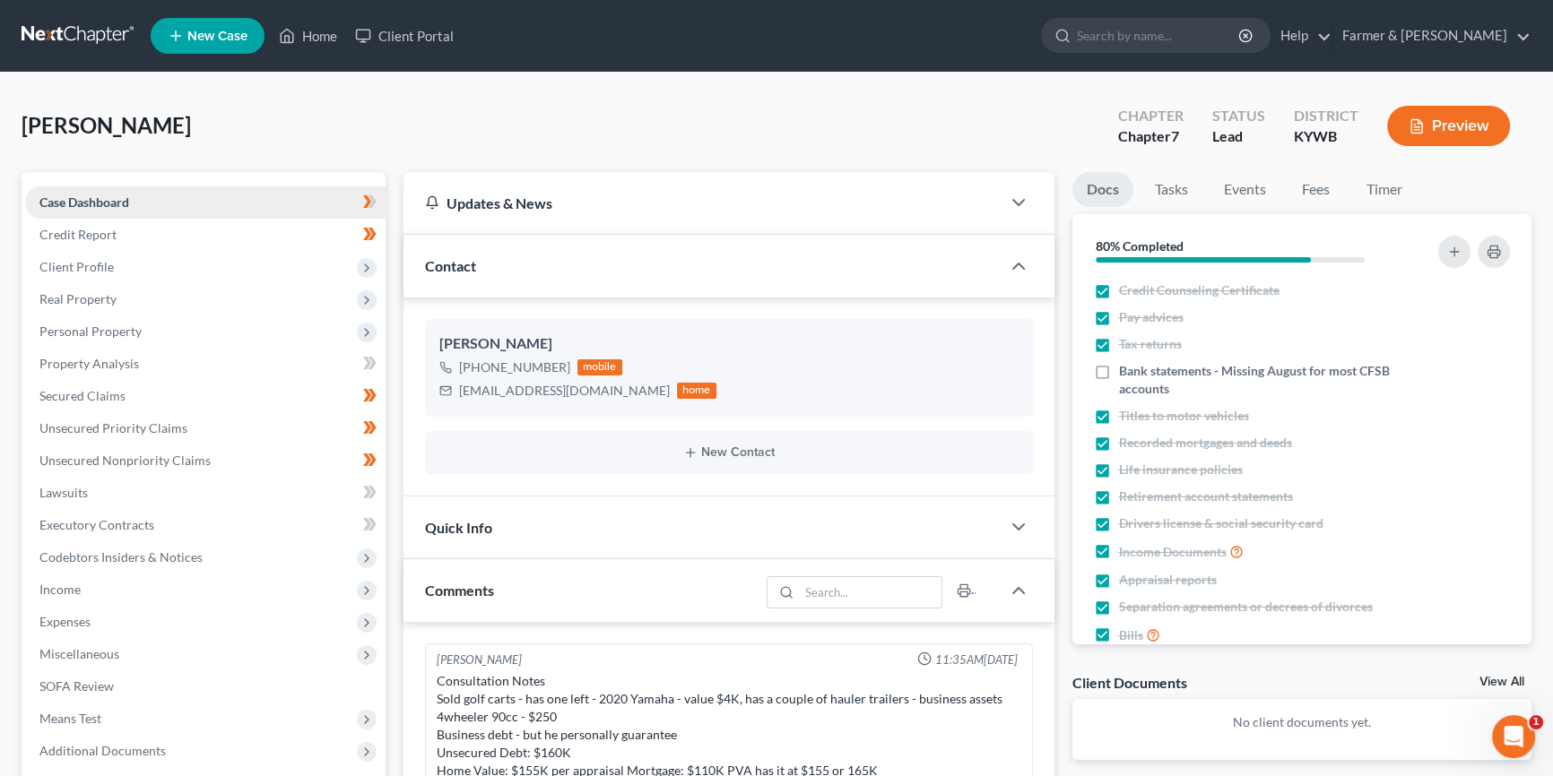
scroll to position [104, 0]
